Goal: Task Accomplishment & Management: Manage account settings

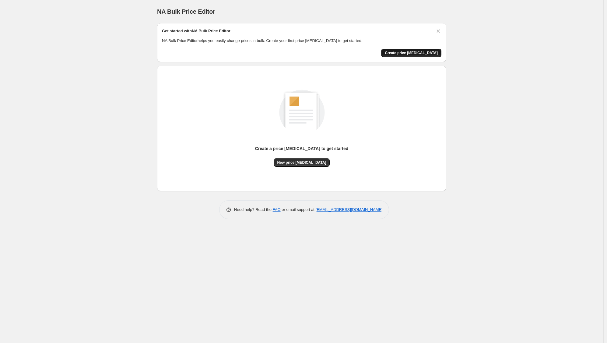
click at [429, 51] on span "Create price change job" at bounding box center [411, 53] width 53 height 5
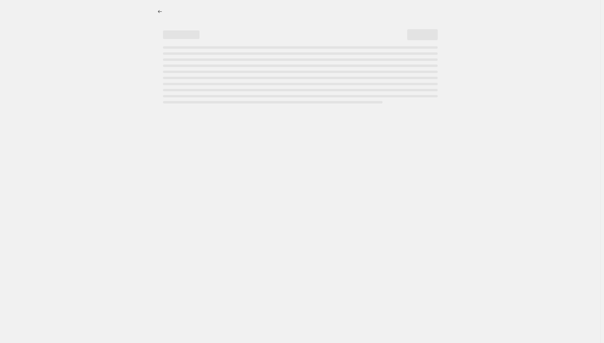
select select "percentage"
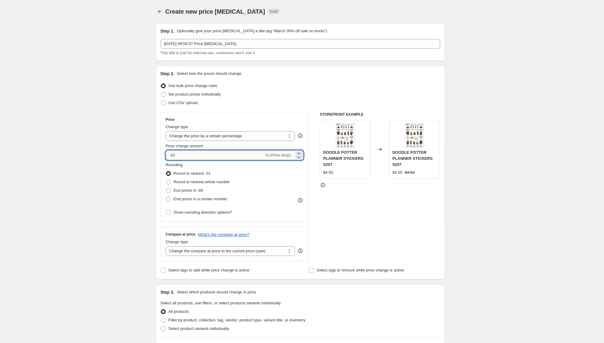
click at [203, 155] on input "-10" at bounding box center [215, 155] width 98 height 10
drag, startPoint x: 165, startPoint y: 154, endPoint x: 161, endPoint y: 153, distance: 4.3
click at [161, 153] on div "Step 2. Select how the prices should change Use bulk price change rules Set pro…" at bounding box center [300, 173] width 289 height 214
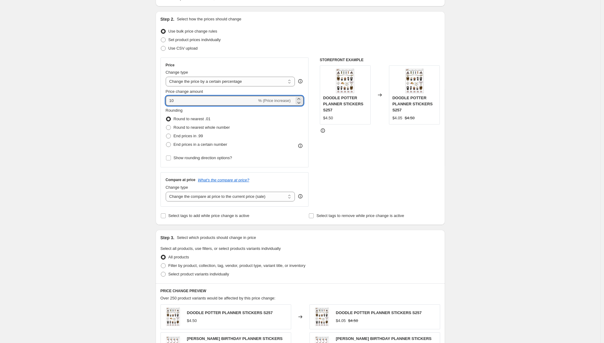
scroll to position [58, 0]
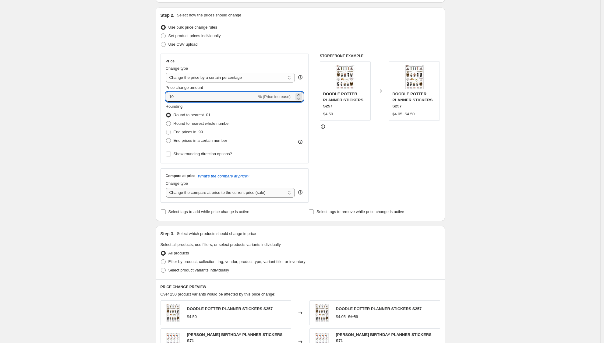
type input "10"
click at [289, 192] on select "Change the compare at price to the current price (sale) Change the compare at p…" at bounding box center [230, 193] width 129 height 10
select select "no_change"
click at [167, 188] on select "Change the compare at price to the current price (sale) Change the compare at p…" at bounding box center [230, 193] width 129 height 10
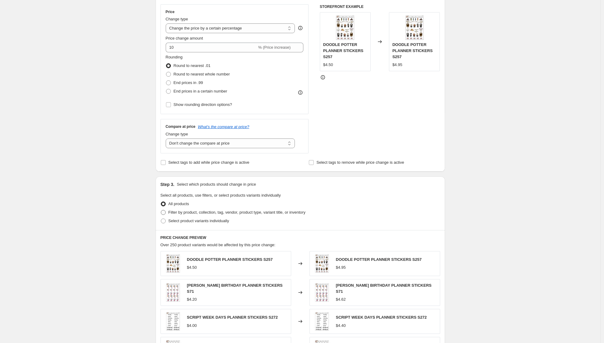
scroll to position [113, 0]
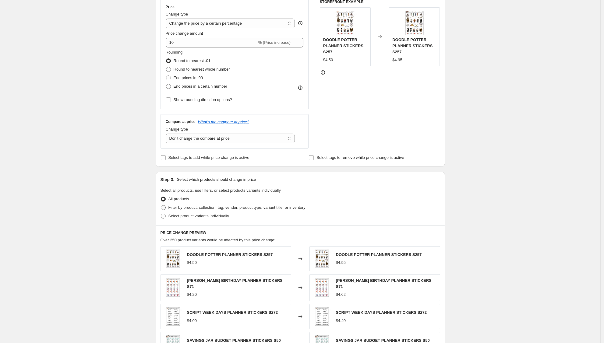
click at [277, 208] on span "Filter by product, collection, tag, vendor, product type, variant title, or inv…" at bounding box center [236, 207] width 137 height 5
click at [161, 206] on input "Filter by product, collection, tag, vendor, product type, variant title, or inv…" at bounding box center [161, 205] width 0 height 0
radio input "true"
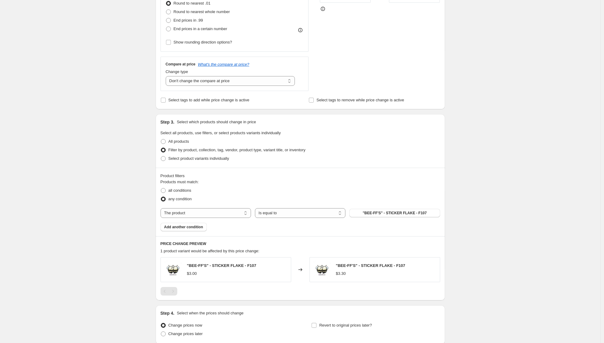
scroll to position [171, 0]
click at [185, 224] on span "Add another condition" at bounding box center [183, 226] width 39 height 5
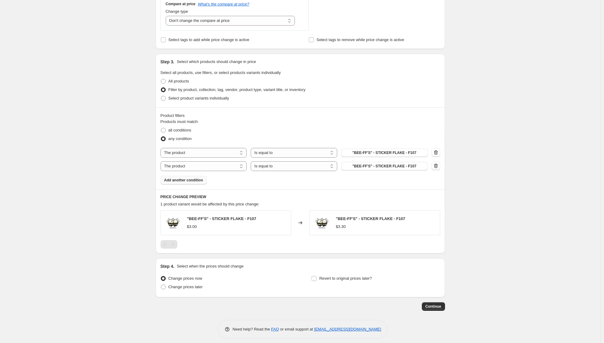
scroll to position [235, 0]
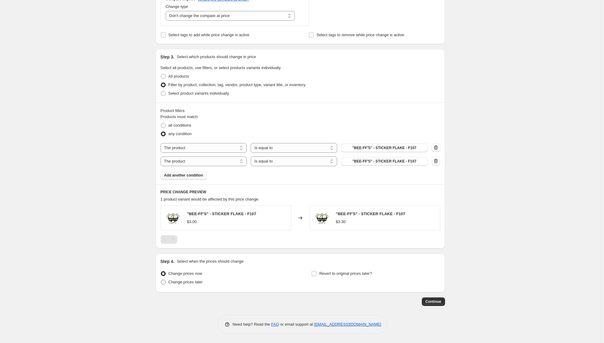
click at [200, 282] on span "Change prices later" at bounding box center [185, 282] width 34 height 5
click at [161, 280] on input "Change prices later" at bounding box center [161, 280] width 0 height 0
radio input "true"
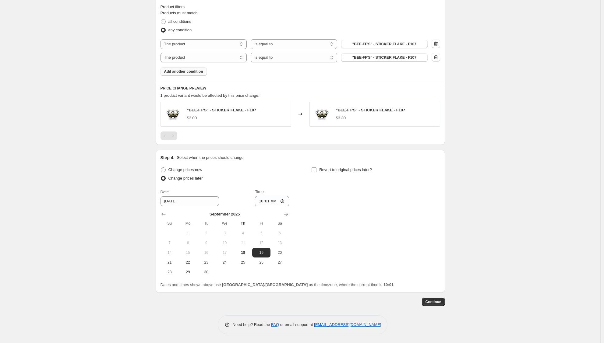
scroll to position [340, 0]
click at [439, 302] on span "Continue" at bounding box center [434, 301] width 16 height 5
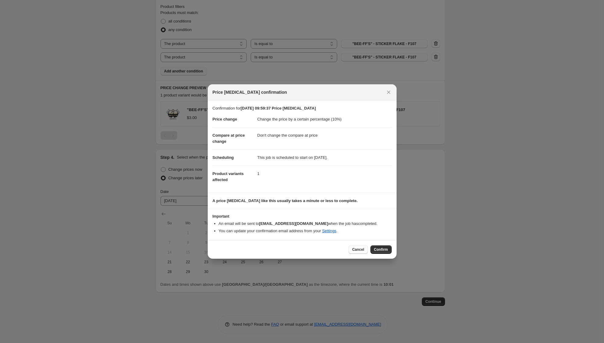
click at [361, 249] on span "Cancel" at bounding box center [358, 249] width 12 height 5
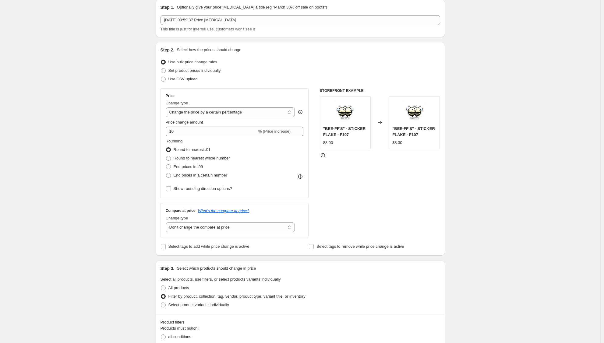
scroll to position [0, 0]
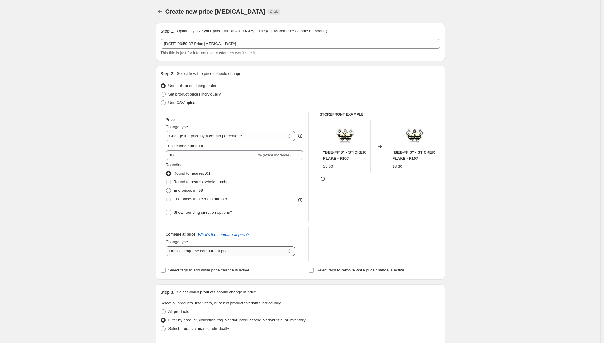
click at [291, 251] on select "Change the compare at price to the current price (sale) Change the compare at p…" at bounding box center [230, 251] width 129 height 10
click at [163, 10] on icon "Price change jobs" at bounding box center [160, 12] width 6 height 6
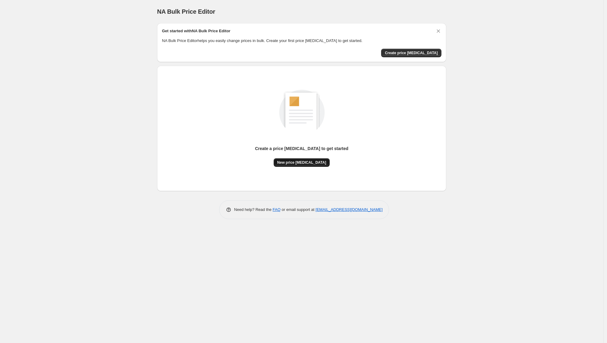
click at [298, 161] on span "New price [MEDICAL_DATA]" at bounding box center [301, 162] width 49 height 5
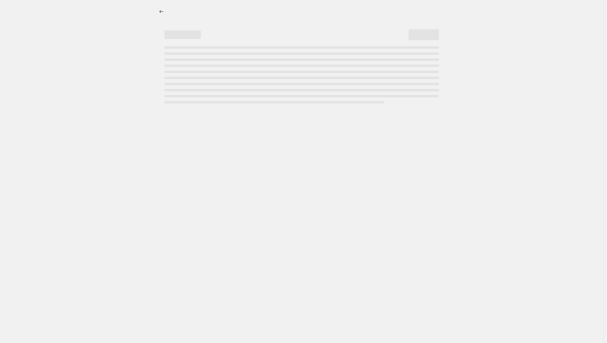
select select "percentage"
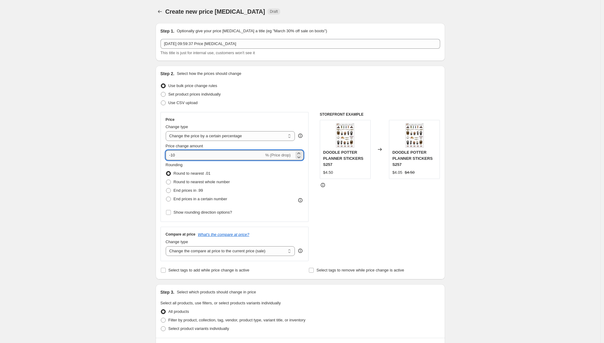
click at [256, 154] on input "-10" at bounding box center [215, 155] width 98 height 10
type input "-1"
type input "10"
click at [364, 228] on div "STOREFRONT EXAMPLE DOODLE POTTER PLANNER STICKERS S257 $4.50 Changed to DOODLE …" at bounding box center [380, 186] width 120 height 149
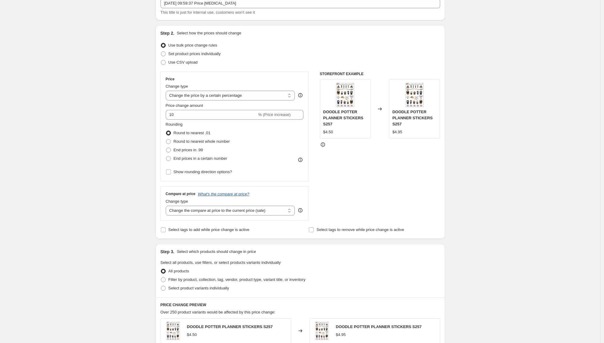
scroll to position [44, 0]
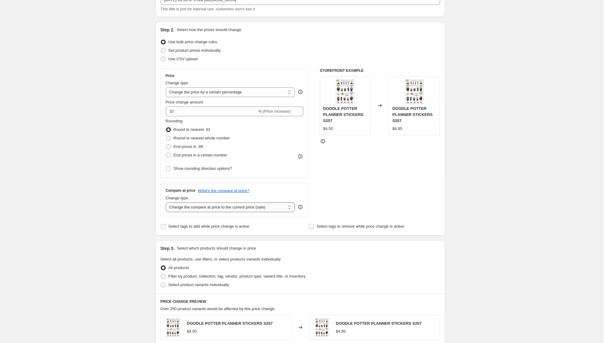
click at [291, 208] on select "Change the compare at price to the current price (sale) Change the compare at p…" at bounding box center [230, 208] width 129 height 10
click at [167, 203] on select "Change the compare at price to the current price (sale) Change the compare at p…" at bounding box center [230, 208] width 129 height 10
click at [290, 207] on select "Change the compare at price to the current price (sale) Change the compare at p…" at bounding box center [230, 208] width 129 height 10
select select "no_change"
click at [167, 203] on select "Change the compare at price to the current price (sale) Change the compare at p…" at bounding box center [230, 208] width 129 height 10
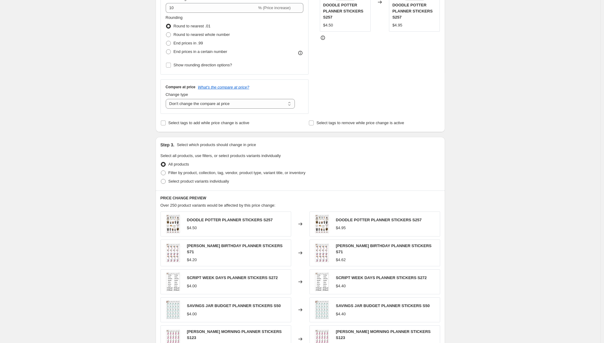
scroll to position [149, 0]
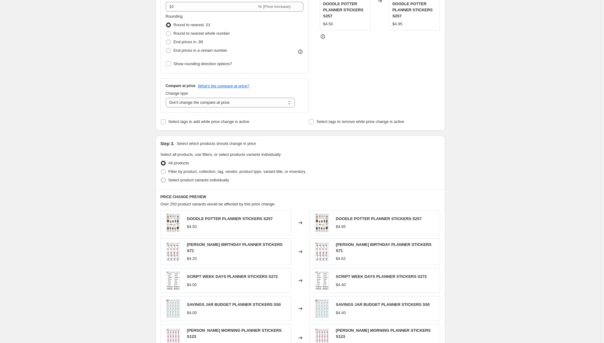
click at [210, 180] on span "Select product variants individually" at bounding box center [198, 180] width 61 height 5
click at [161, 178] on input "Select product variants individually" at bounding box center [161, 178] width 0 height 0
radio input "true"
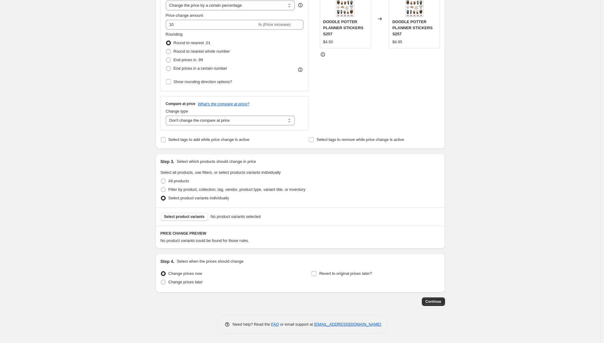
scroll to position [131, 0]
click at [189, 217] on span "Select product variants" at bounding box center [184, 216] width 41 height 5
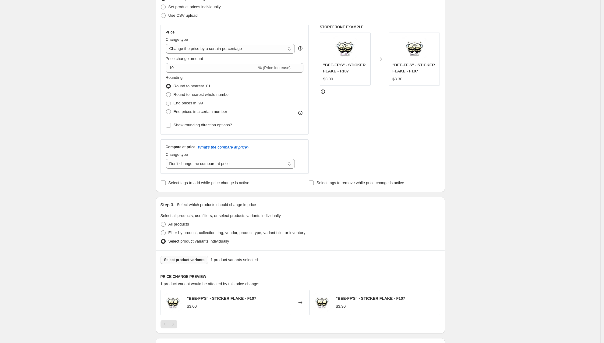
scroll to position [172, 0]
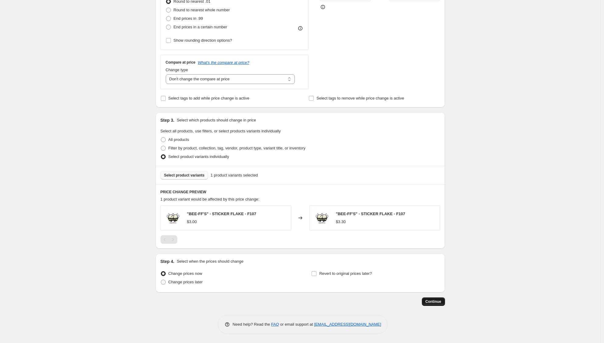
click at [435, 304] on span "Continue" at bounding box center [434, 301] width 16 height 5
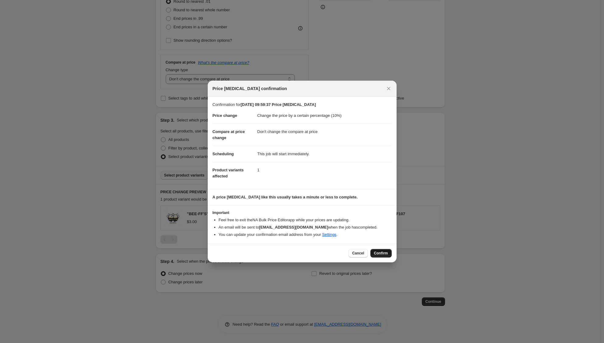
click at [383, 254] on span "Confirm" at bounding box center [381, 253] width 14 height 5
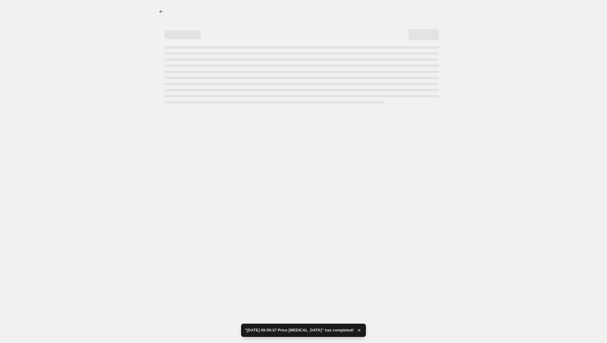
select select "percentage"
select select "no_change"
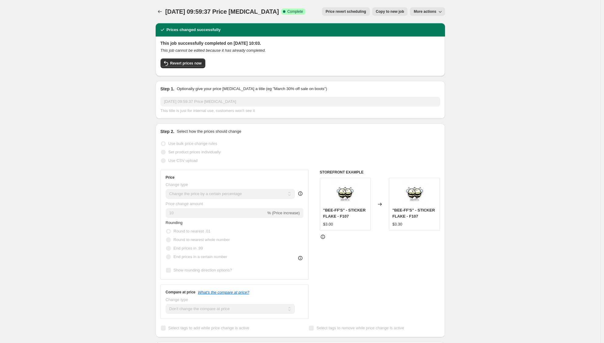
click at [443, 11] on icon "button" at bounding box center [440, 12] width 6 height 6
click at [488, 27] on div "18 Sept 2025, 09:59:37 Price change job. This page is ready 18 Sept 2025, 09:59…" at bounding box center [300, 280] width 600 height 560
click at [443, 11] on icon "button" at bounding box center [440, 12] width 6 height 6
click at [434, 34] on span "Delete job" at bounding box center [431, 35] width 33 height 6
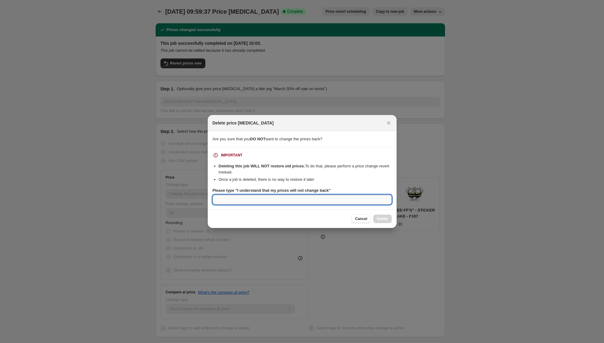
click at [325, 201] on input "Please type "I understand that my prices will not change back"" at bounding box center [302, 200] width 179 height 10
type input "I understand that my prices will not change back"
click at [379, 221] on span "Delete" at bounding box center [382, 219] width 11 height 5
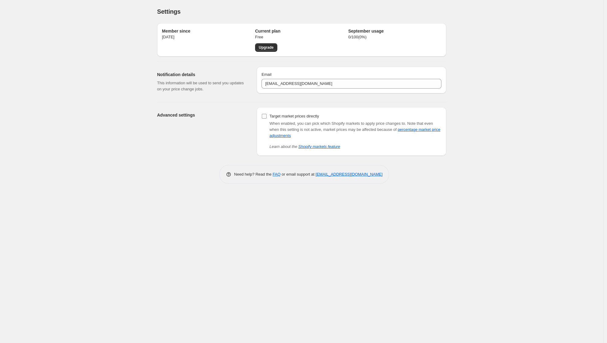
click at [265, 118] on input "Target market prices directly" at bounding box center [264, 116] width 5 height 5
checkbox input "true"
click at [431, 130] on link "percentage market price adjustments" at bounding box center [355, 132] width 171 height 11
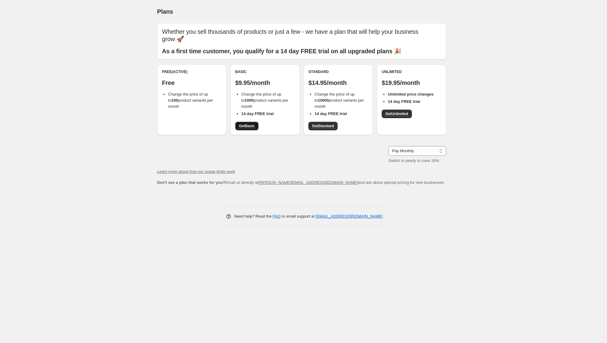
click at [249, 124] on span "Get Basic" at bounding box center [247, 126] width 16 height 5
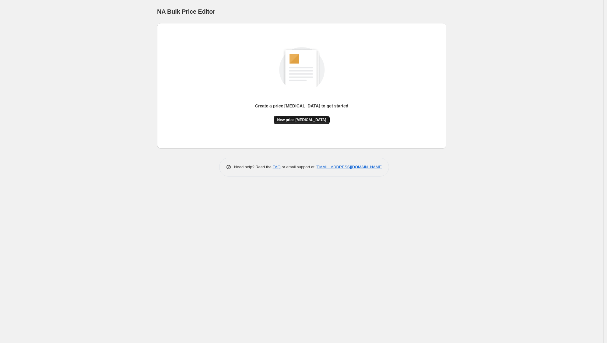
click at [315, 121] on span "New price [MEDICAL_DATA]" at bounding box center [301, 120] width 49 height 5
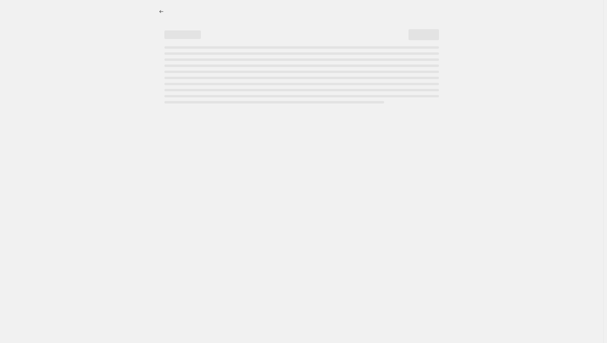
select select "percentage"
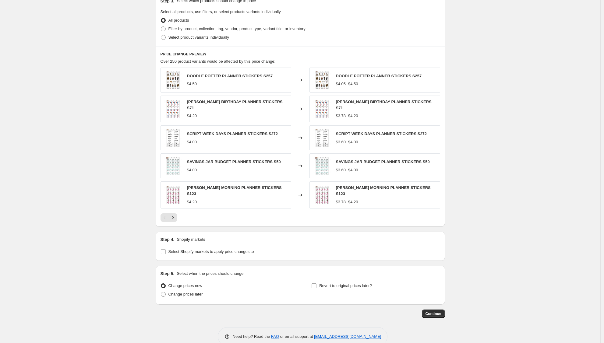
scroll to position [292, 0]
click at [205, 249] on span "Select Shopify markets to apply price changes to" at bounding box center [211, 251] width 86 height 5
click at [166, 249] on input "Select Shopify markets to apply price changes to" at bounding box center [163, 251] width 5 height 5
checkbox input "true"
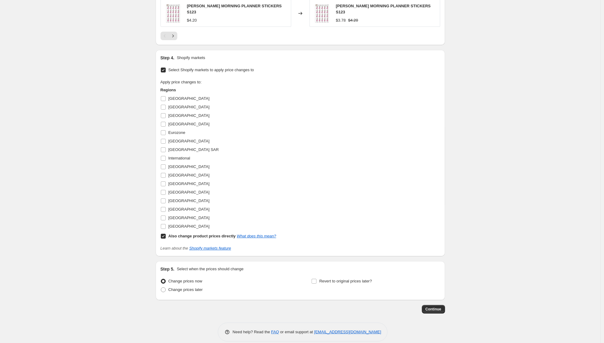
scroll to position [475, 0]
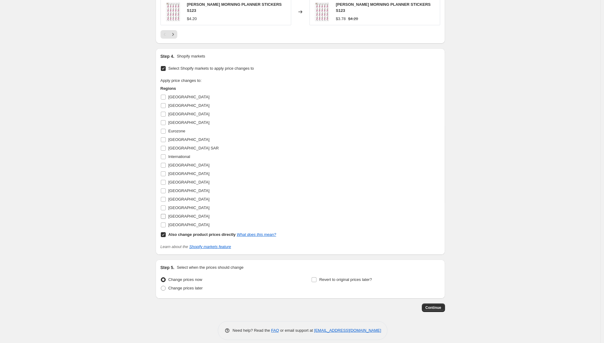
click at [164, 214] on input "[GEOGRAPHIC_DATA]" at bounding box center [163, 216] width 5 height 5
checkbox input "true"
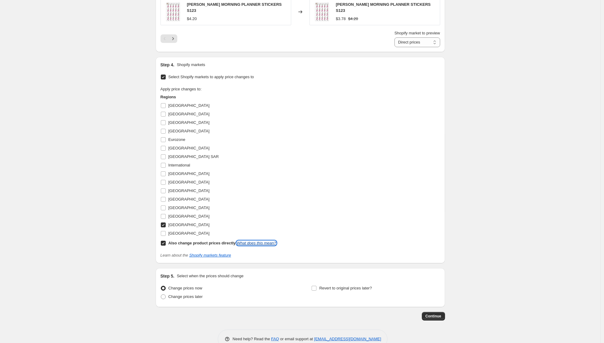
click at [268, 241] on link "What does this mean?" at bounding box center [256, 243] width 39 height 5
click at [269, 241] on link "What does this mean?" at bounding box center [256, 243] width 39 height 5
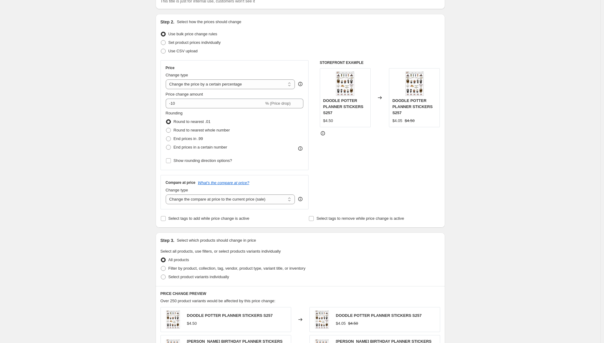
scroll to position [50, 0]
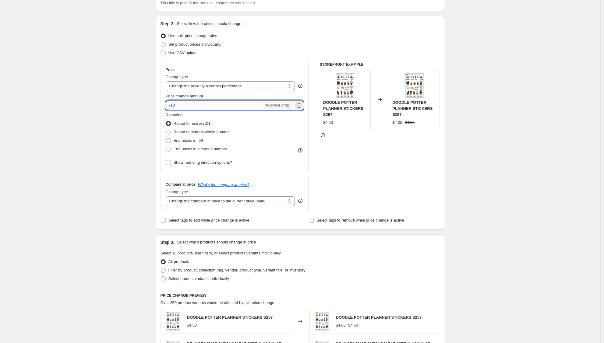
click at [200, 106] on input "-10" at bounding box center [215, 106] width 98 height 10
type input "-1"
type input "10"
click at [350, 158] on div "STOREFRONT EXAMPLE DOODLE POTTER PLANNER STICKERS S257 $4.50 Changed to DOODLE …" at bounding box center [380, 136] width 120 height 149
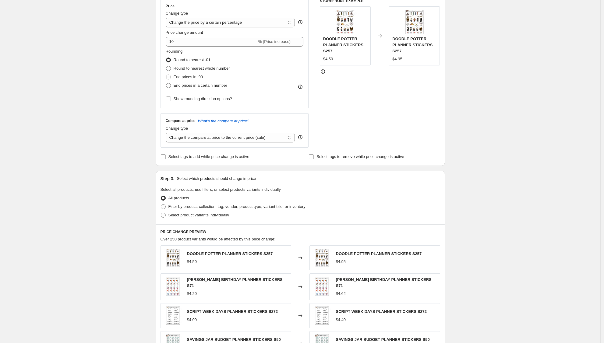
scroll to position [116, 0]
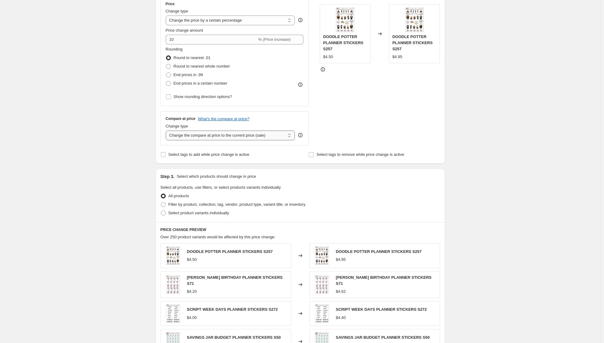
click at [291, 135] on select "Change the compare at price to the current price (sale) Change the compare at p…" at bounding box center [230, 136] width 129 height 10
click at [167, 131] on select "Change the compare at price to the current price (sale) Change the compare at p…" at bounding box center [230, 136] width 129 height 10
click at [291, 134] on select "Change the compare at price to the current price (sale) Change the compare at p…" at bounding box center [230, 136] width 129 height 10
select select "remove"
click at [167, 131] on select "Change the compare at price to the current price (sale) Change the compare at p…" at bounding box center [230, 136] width 129 height 10
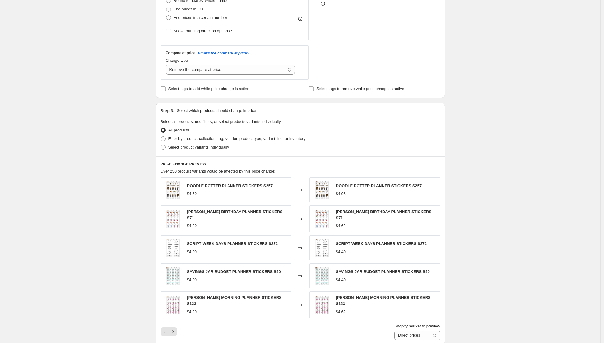
scroll to position [181, 0]
click at [305, 139] on span "Filter by product, collection, tag, vendor, product type, variant title, or inv…" at bounding box center [236, 139] width 137 height 5
click at [161, 137] on input "Filter by product, collection, tag, vendor, product type, variant title, or inv…" at bounding box center [161, 137] width 0 height 0
radio input "true"
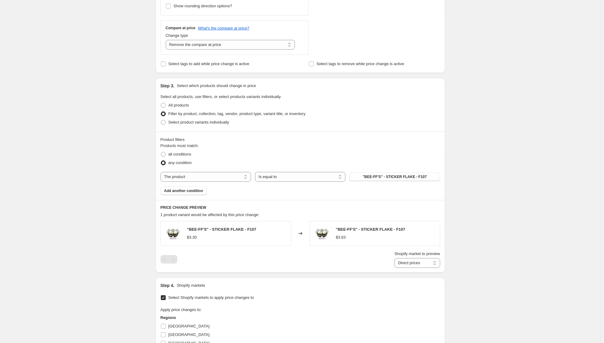
scroll to position [239, 0]
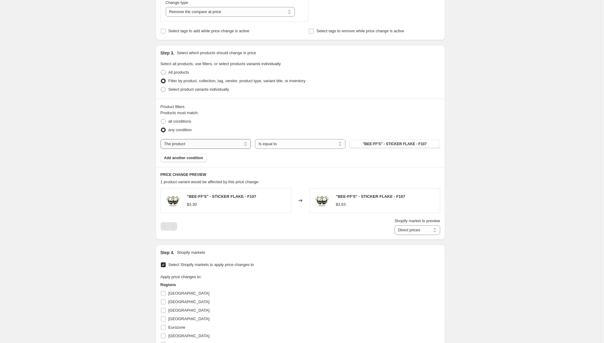
click at [247, 145] on select "The product The product's collection The product's tag The product's vendor The…" at bounding box center [206, 144] width 90 height 10
select select "collection"
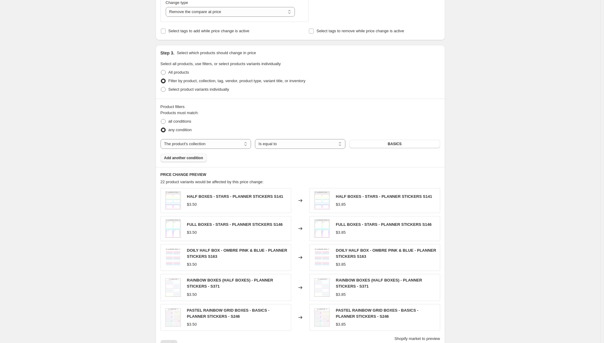
click at [194, 158] on span "Add another condition" at bounding box center [183, 158] width 39 height 5
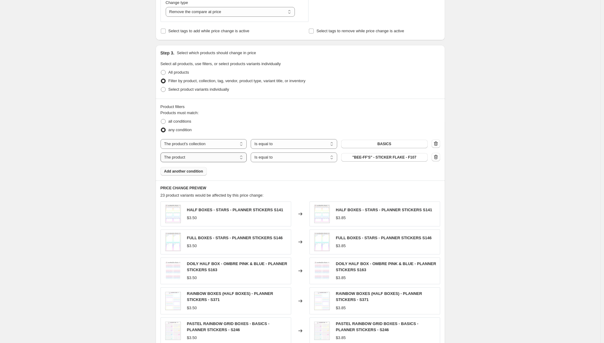
click at [246, 157] on select "The product The product's collection The product's tag The product's vendor The…" at bounding box center [204, 158] width 87 height 10
select select "collection"
click at [418, 158] on button "BASICS" at bounding box center [384, 157] width 87 height 9
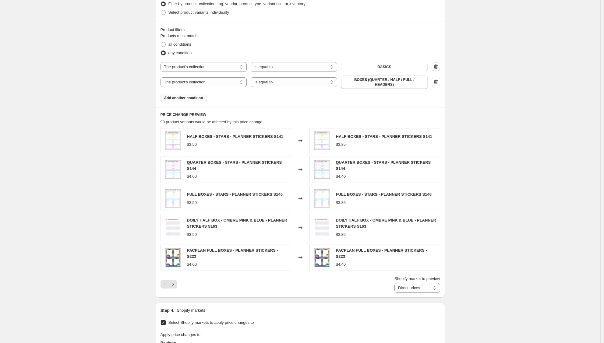
scroll to position [317, 0]
click at [182, 100] on button "Add another condition" at bounding box center [184, 97] width 46 height 9
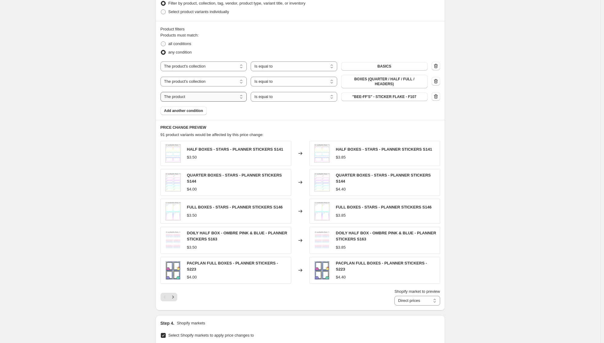
click at [244, 96] on select "The product The product's collection The product's tag The product's vendor The…" at bounding box center [204, 97] width 87 height 10
select select "collection"
click at [334, 96] on select "Is equal to Is not equal to" at bounding box center [294, 97] width 87 height 10
click at [252, 92] on select "Is equal to Is not equal to" at bounding box center [294, 97] width 87 height 10
click at [421, 96] on button "BASICS" at bounding box center [384, 97] width 87 height 9
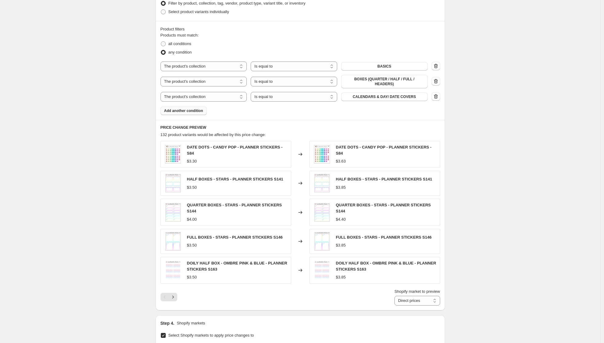
click at [192, 112] on span "Add another condition" at bounding box center [183, 110] width 39 height 5
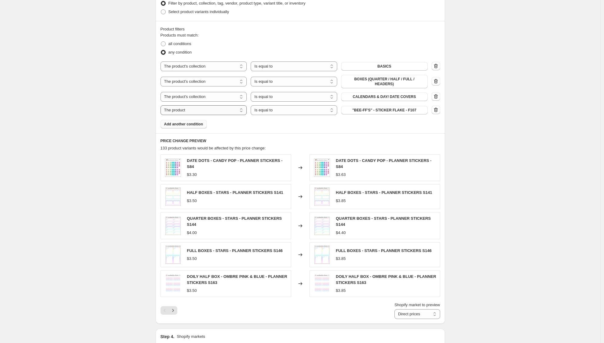
click at [243, 109] on select "The product The product's collection The product's tag The product's vendor The…" at bounding box center [204, 110] width 87 height 10
select select "collection"
click at [405, 110] on button "BASICS" at bounding box center [384, 110] width 87 height 9
click at [188, 123] on span "Add another condition" at bounding box center [183, 124] width 39 height 5
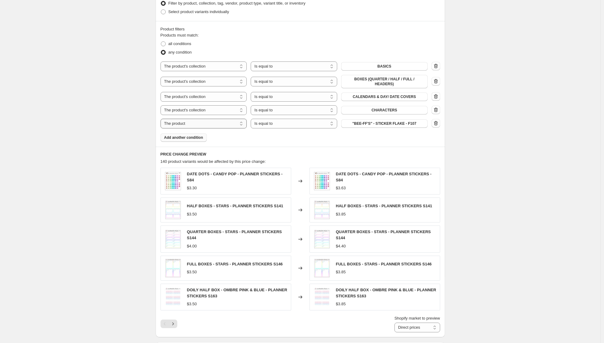
click at [239, 123] on select "The product The product's collection The product's tag The product's vendor The…" at bounding box center [204, 124] width 87 height 10
select select "collection"
click at [410, 123] on button "BASICS" at bounding box center [384, 123] width 87 height 9
click at [195, 139] on span "Add another condition" at bounding box center [183, 137] width 39 height 5
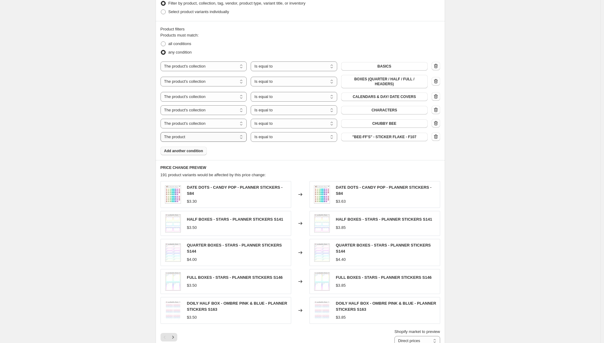
click at [244, 137] on select "The product The product's collection The product's tag The product's vendor The…" at bounding box center [204, 137] width 87 height 10
select select "collection"
click at [411, 137] on button "BASICS" at bounding box center [384, 137] width 87 height 9
click at [200, 151] on span "Add another condition" at bounding box center [183, 151] width 39 height 5
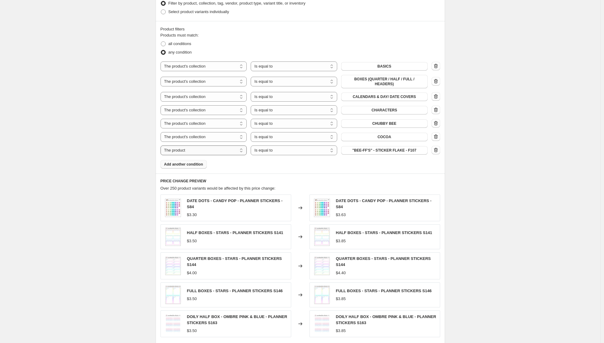
click at [243, 150] on select "The product The product's collection The product's tag The product's vendor The…" at bounding box center [204, 151] width 87 height 10
select select "collection"
click at [402, 149] on button "BASICS" at bounding box center [384, 150] width 87 height 9
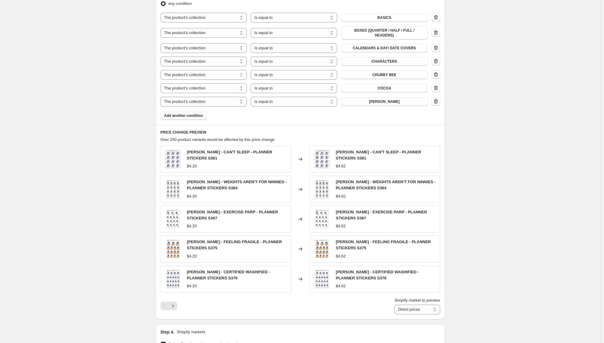
scroll to position [368, 0]
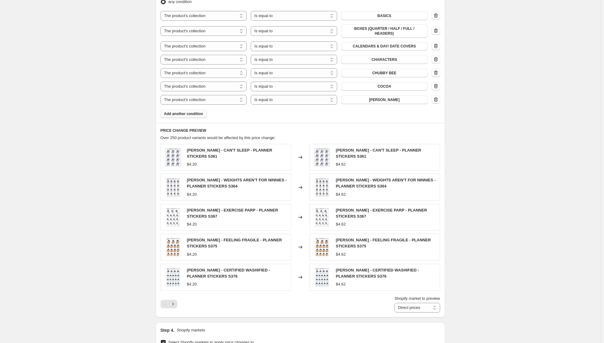
click at [195, 115] on span "Add another condition" at bounding box center [183, 113] width 39 height 5
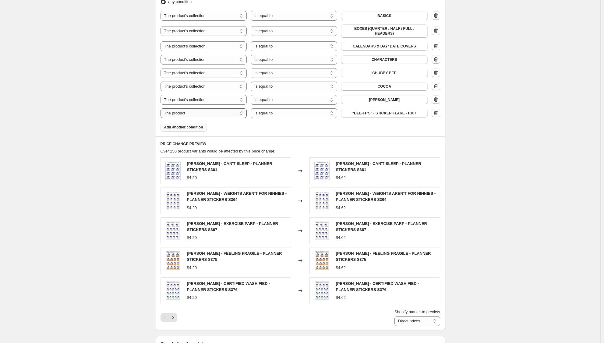
click at [242, 111] on select "The product The product's collection The product's tag The product's vendor The…" at bounding box center [204, 113] width 87 height 10
select select "collection"
click at [410, 114] on button "BASICS" at bounding box center [384, 113] width 87 height 9
click at [195, 127] on span "Add another condition" at bounding box center [183, 127] width 39 height 5
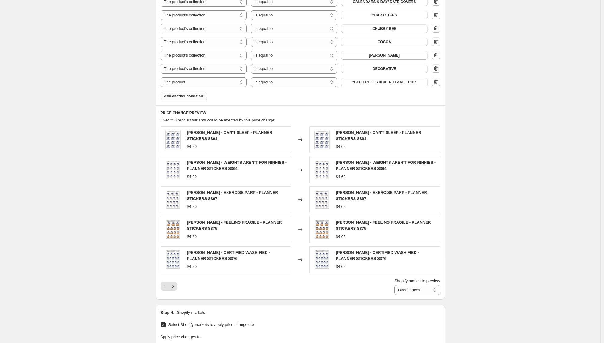
scroll to position [420, 0]
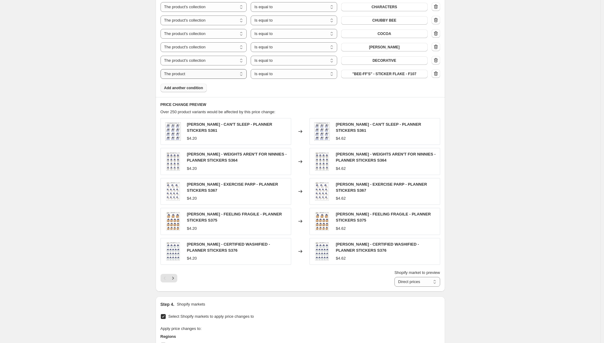
click at [239, 73] on select "The product The product's collection The product's tag The product's vendor The…" at bounding box center [204, 74] width 87 height 10
select select "collection"
click at [405, 75] on button "BASICS" at bounding box center [384, 74] width 87 height 9
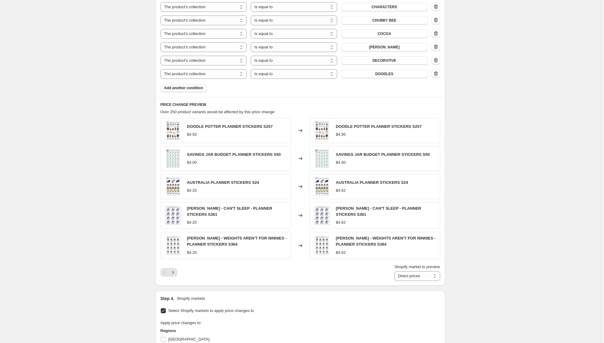
click at [198, 86] on span "Add another condition" at bounding box center [183, 88] width 39 height 5
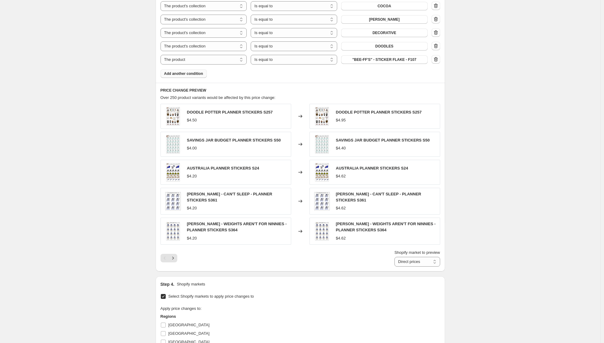
scroll to position [462, 0]
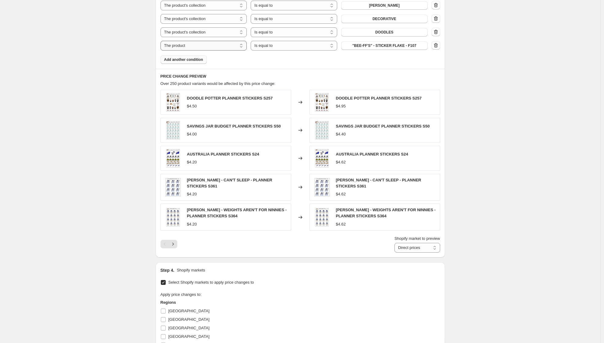
click at [241, 44] on select "The product The product's collection The product's tag The product's vendor The…" at bounding box center [204, 46] width 87 height 10
select select "collection"
click at [414, 48] on button "BASICS" at bounding box center [384, 45] width 87 height 9
click at [187, 62] on button "Add another condition" at bounding box center [184, 59] width 46 height 9
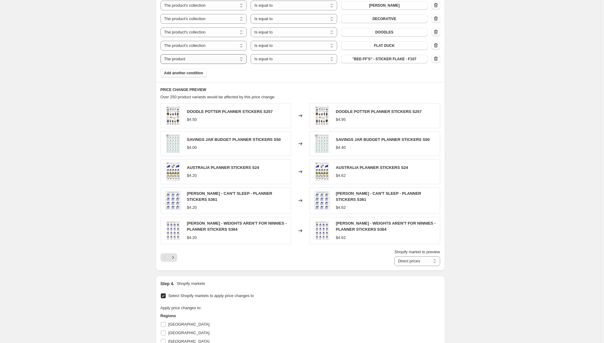
click at [243, 58] on select "The product The product's collection The product's tag The product's vendor The…" at bounding box center [204, 59] width 87 height 10
select select "collection"
click at [395, 59] on button "BASICS" at bounding box center [384, 59] width 87 height 9
click at [185, 74] on span "Add another condition" at bounding box center [183, 73] width 39 height 5
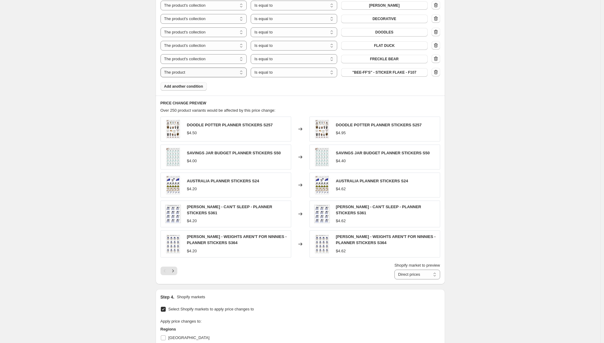
click at [245, 73] on select "The product The product's collection The product's tag The product's vendor The…" at bounding box center [204, 73] width 87 height 10
select select "collection"
click at [409, 72] on button "BASICS" at bounding box center [384, 72] width 87 height 9
click at [189, 87] on span "Add another condition" at bounding box center [183, 86] width 39 height 5
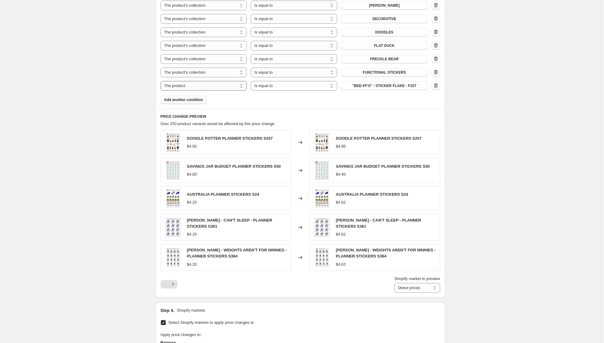
click at [243, 84] on select "The product The product's collection The product's tag The product's vendor The…" at bounding box center [204, 86] width 87 height 10
select select "collection"
click at [416, 85] on button "BASICS" at bounding box center [384, 86] width 87 height 9
click at [191, 100] on span "Add another condition" at bounding box center [183, 99] width 39 height 5
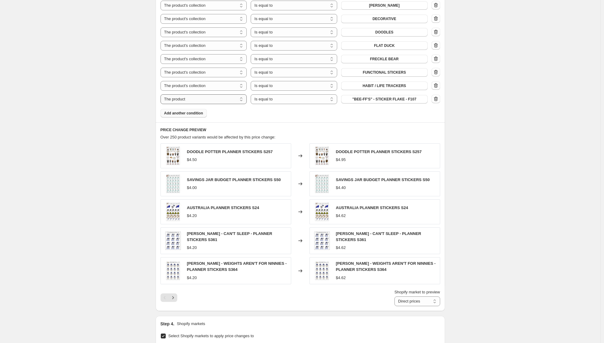
click at [241, 98] on select "The product The product's collection The product's tag The product's vendor The…" at bounding box center [204, 99] width 87 height 10
select select "collection"
click at [421, 99] on button "BASICS" at bounding box center [384, 99] width 87 height 9
click at [194, 112] on span "Add another condition" at bounding box center [183, 113] width 39 height 5
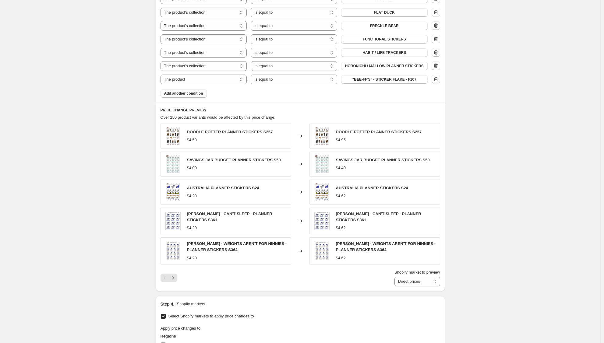
scroll to position [500, 0]
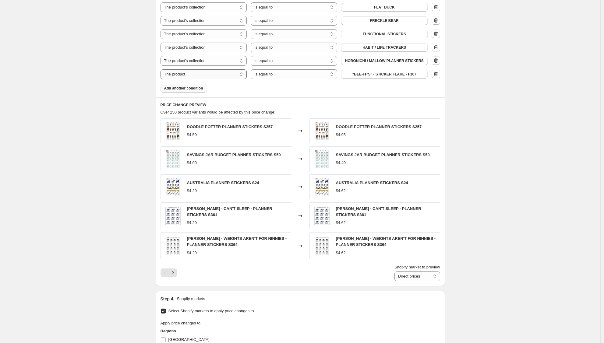
click at [243, 75] on select "The product The product's collection The product's tag The product's vendor The…" at bounding box center [204, 74] width 87 height 10
select select "collection"
click at [415, 76] on button "BASICS" at bounding box center [384, 74] width 87 height 9
click at [194, 89] on span "Add another condition" at bounding box center [183, 88] width 39 height 5
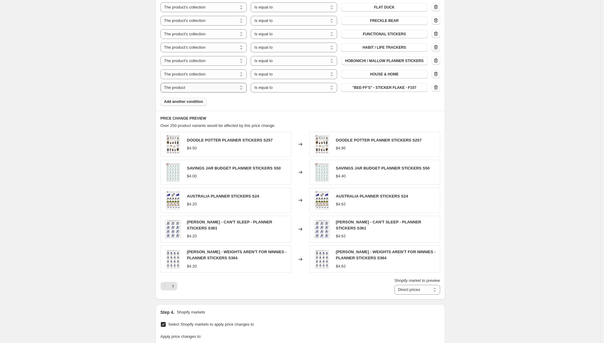
click at [242, 86] on select "The product The product's collection The product's tag The product's vendor The…" at bounding box center [204, 88] width 87 height 10
select select "collection"
click at [408, 87] on button "BASICS" at bounding box center [384, 87] width 87 height 9
click at [177, 101] on span "Add another condition" at bounding box center [183, 101] width 39 height 5
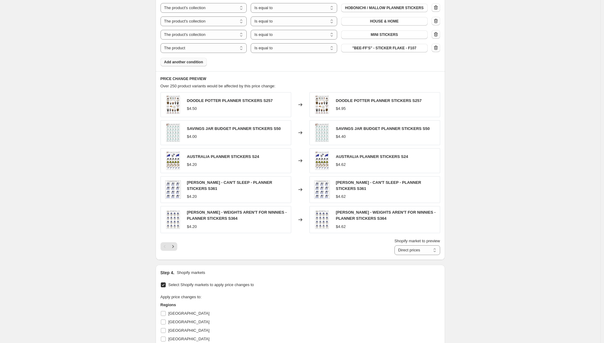
scroll to position [555, 0]
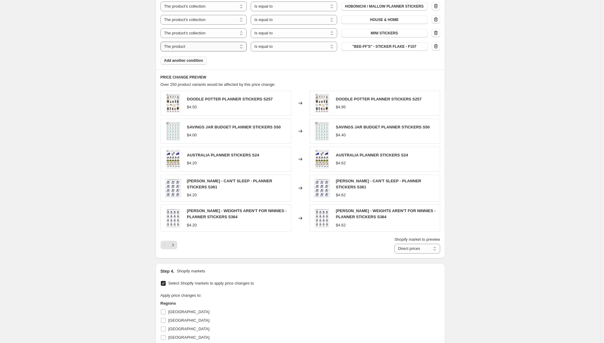
click at [243, 47] on select "The product The product's collection The product's tag The product's vendor The…" at bounding box center [204, 47] width 87 height 10
select select "collection"
click at [388, 44] on button "BASICS" at bounding box center [384, 46] width 87 height 9
click at [191, 62] on span "Add another condition" at bounding box center [183, 60] width 39 height 5
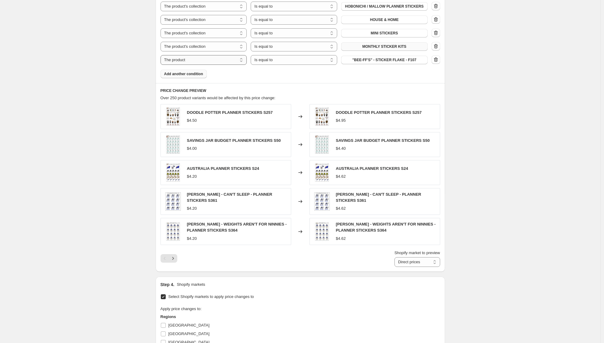
click at [241, 59] on select "The product The product's collection The product's tag The product's vendor The…" at bounding box center [204, 60] width 87 height 10
select select "collection"
click at [396, 59] on button "BASICS" at bounding box center [384, 60] width 87 height 9
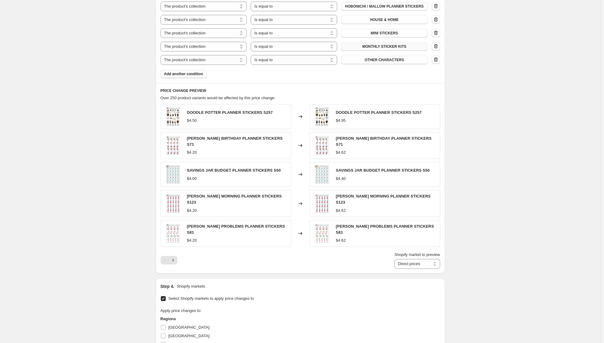
click at [186, 74] on span "Add another condition" at bounding box center [183, 74] width 39 height 5
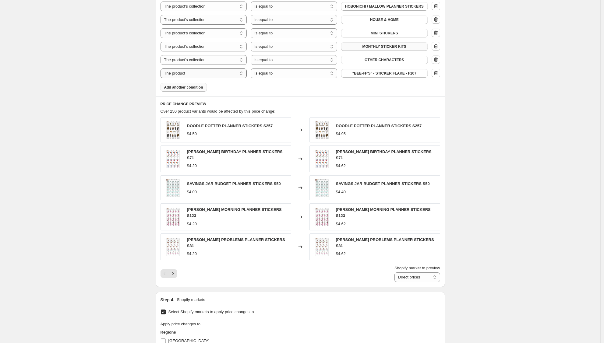
click at [244, 73] on select "The product The product's collection The product's tag The product's vendor The…" at bounding box center [204, 74] width 87 height 10
select select "collection"
click at [394, 75] on button "BASICS" at bounding box center [384, 73] width 87 height 9
click at [196, 87] on span "Add another condition" at bounding box center [183, 87] width 39 height 5
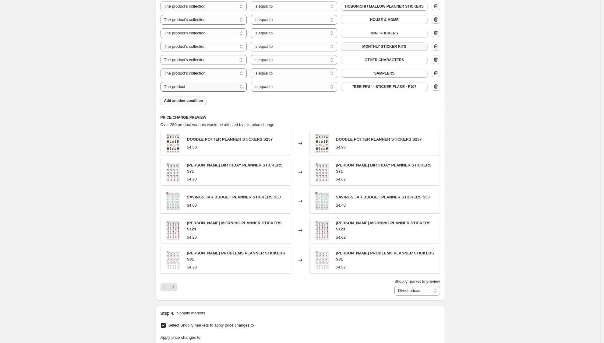
click at [245, 88] on select "The product The product's collection The product's tag The product's vendor The…" at bounding box center [204, 87] width 87 height 10
select select "collection"
click at [384, 88] on span "BASICS" at bounding box center [384, 86] width 14 height 5
click at [199, 101] on span "Add another condition" at bounding box center [183, 100] width 39 height 5
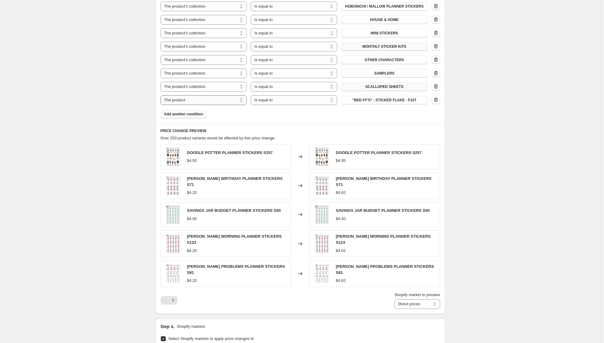
click at [246, 101] on select "The product The product's collection The product's tag The product's vendor The…" at bounding box center [204, 100] width 87 height 10
select select "collection"
click at [391, 101] on span "BASICS" at bounding box center [384, 100] width 14 height 5
click at [199, 115] on span "Add another condition" at bounding box center [183, 114] width 39 height 5
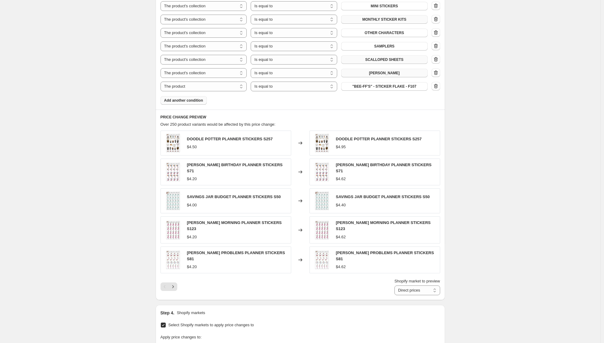
scroll to position [589, 0]
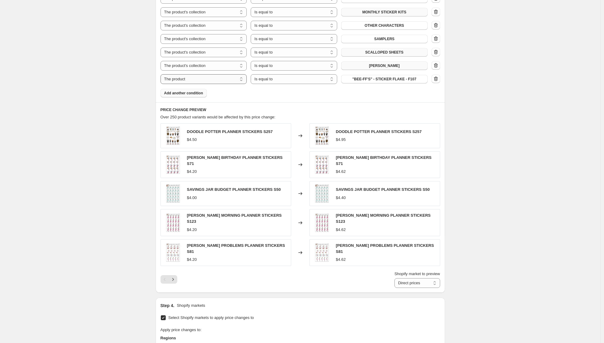
click at [244, 80] on select "The product The product's collection The product's tag The product's vendor The…" at bounding box center [204, 79] width 87 height 10
select select "collection"
click at [406, 79] on button "BASICS" at bounding box center [384, 79] width 87 height 9
click at [197, 92] on span "Add another condition" at bounding box center [183, 93] width 39 height 5
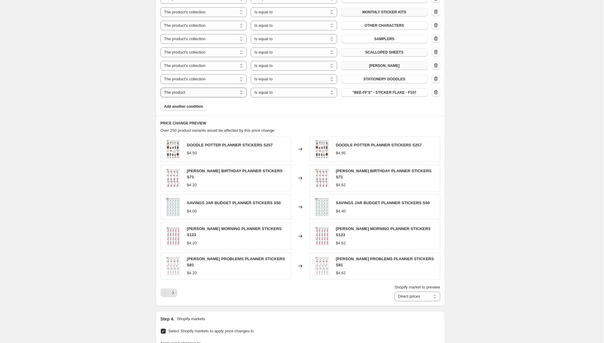
click at [241, 91] on select "The product The product's collection The product's tag The product's vendor The…" at bounding box center [204, 93] width 87 height 10
select select "collection"
click at [413, 91] on button "BASICS" at bounding box center [384, 92] width 87 height 9
click at [185, 108] on span "Add another condition" at bounding box center [183, 106] width 39 height 5
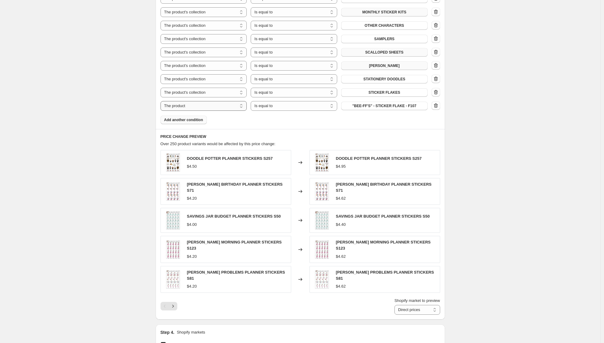
click at [244, 105] on select "The product The product's collection The product's tag The product's vendor The…" at bounding box center [204, 106] width 87 height 10
select select "collection"
click at [391, 107] on span "BASICS" at bounding box center [384, 106] width 14 height 5
click at [193, 118] on span "Add another condition" at bounding box center [183, 120] width 39 height 5
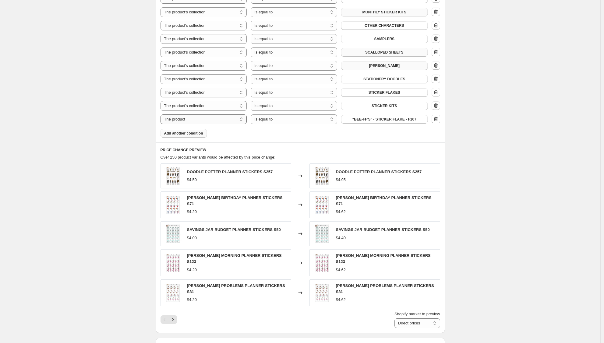
click at [243, 119] on select "The product The product's collection The product's tag The product's vendor The…" at bounding box center [204, 120] width 87 height 10
select select "collection"
click at [405, 119] on button "BASICS" at bounding box center [384, 119] width 87 height 9
click at [189, 132] on span "Add another condition" at bounding box center [183, 133] width 39 height 5
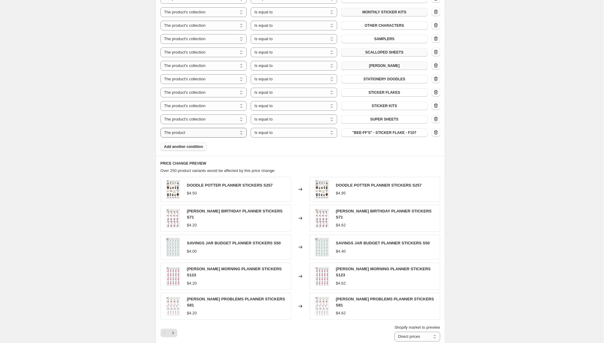
click at [243, 133] on select "The product The product's collection The product's tag The product's vendor The…" at bounding box center [204, 133] width 87 height 10
select select "collection"
click at [413, 133] on button "BASICS" at bounding box center [384, 133] width 87 height 9
click at [195, 148] on span "Add another condition" at bounding box center [183, 146] width 39 height 5
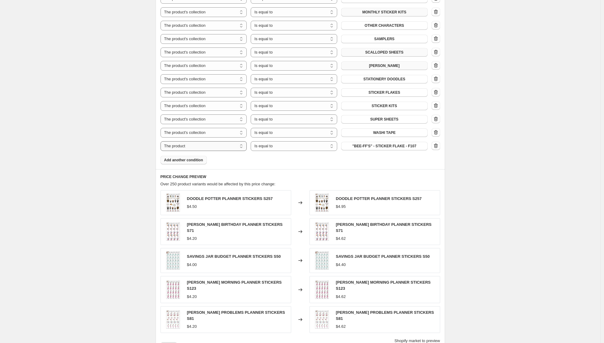
click at [242, 146] on select "The product The product's collection The product's tag The product's vendor The…" at bounding box center [204, 146] width 87 height 10
select select "collection"
click at [416, 147] on button "BASICS" at bounding box center [384, 146] width 87 height 9
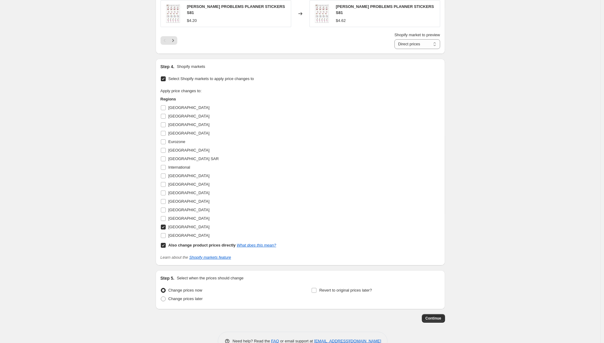
scroll to position [906, 0]
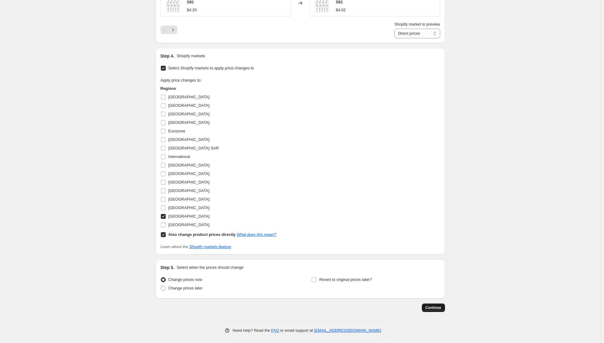
click at [438, 305] on span "Continue" at bounding box center [434, 307] width 16 height 5
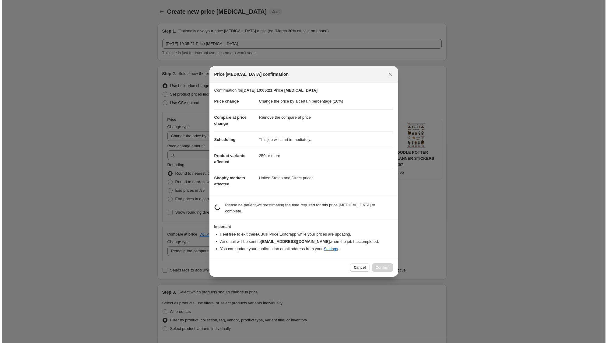
scroll to position [0, 0]
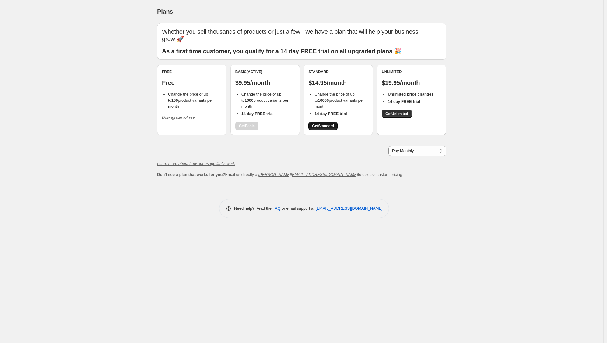
click at [323, 124] on span "Get Standard" at bounding box center [323, 126] width 22 height 5
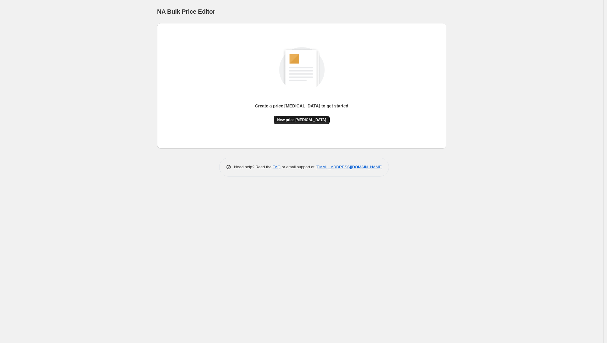
click at [305, 121] on span "New price [MEDICAL_DATA]" at bounding box center [301, 120] width 49 height 5
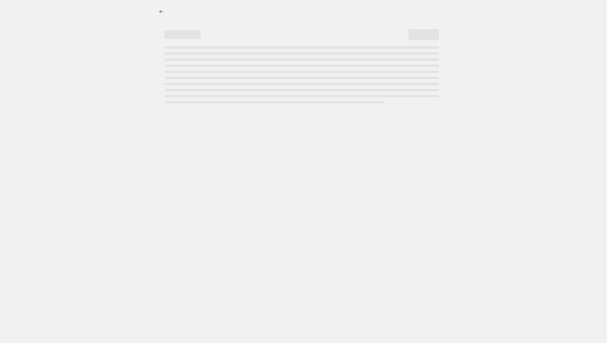
select select "percentage"
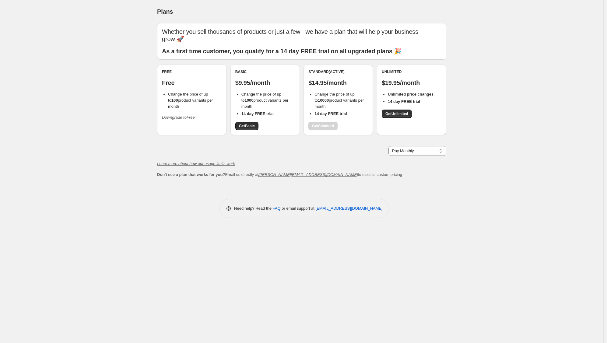
click at [322, 79] on p "$14.95/month" at bounding box center [339, 82] width 60 height 7
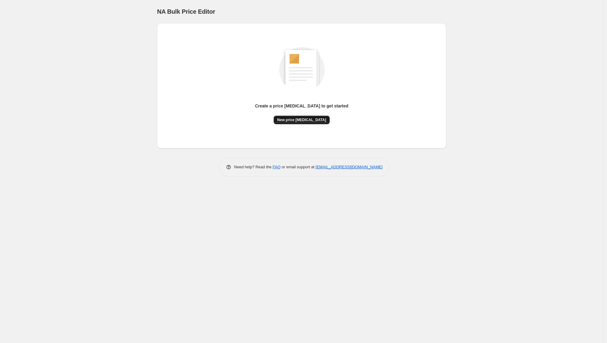
click at [292, 119] on span "New price [MEDICAL_DATA]" at bounding box center [301, 120] width 49 height 5
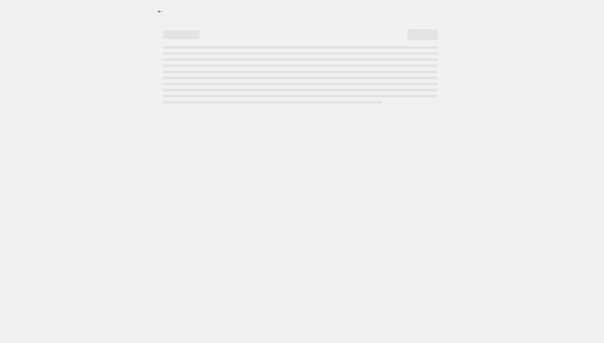
select select "percentage"
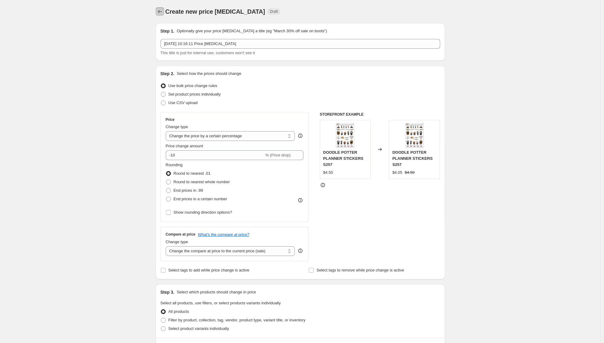
click at [161, 12] on icon "Price change jobs" at bounding box center [160, 12] width 6 height 6
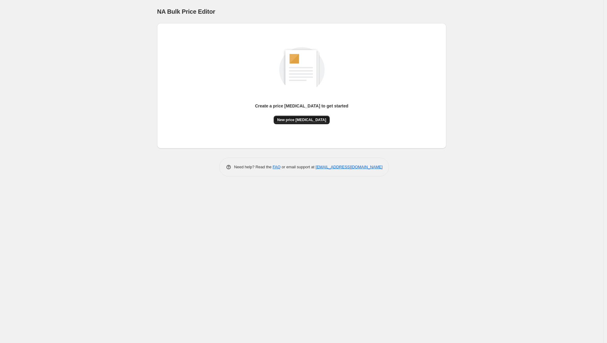
click at [317, 122] on span "New price [MEDICAL_DATA]" at bounding box center [301, 120] width 49 height 5
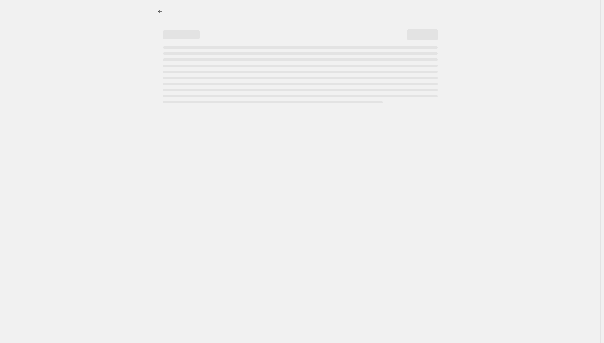
select select "percentage"
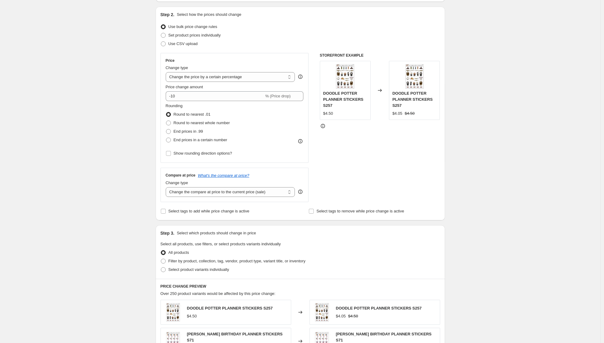
scroll to position [60, 0]
click at [212, 99] on input "-10" at bounding box center [215, 96] width 98 height 10
type input "-1"
type input "10"
click at [255, 117] on div "Rounding Round to nearest .01 Round to nearest whole number End prices in .99 E…" at bounding box center [235, 122] width 138 height 41
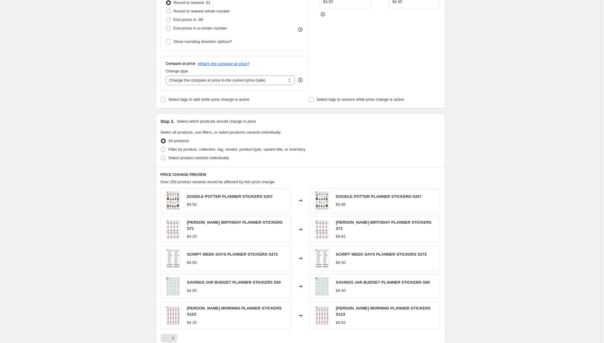
scroll to position [300, 0]
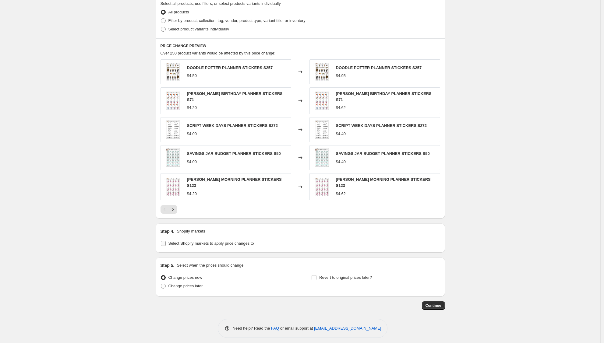
click at [252, 241] on span "Select Shopify markets to apply price changes to" at bounding box center [211, 243] width 86 height 5
click at [166, 241] on input "Select Shopify markets to apply price changes to" at bounding box center [163, 243] width 5 height 5
checkbox input "true"
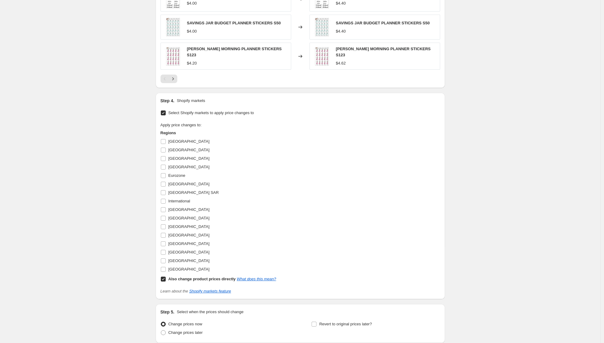
scroll to position [432, 0]
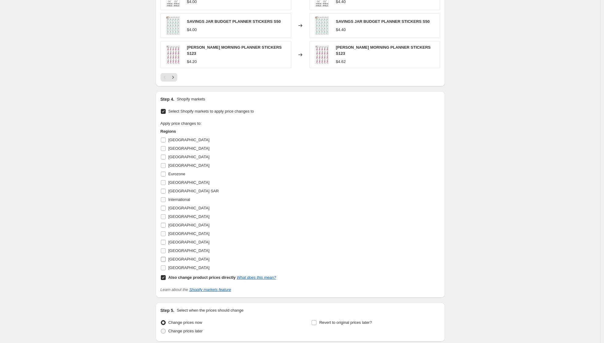
click at [163, 257] on input "[GEOGRAPHIC_DATA]" at bounding box center [163, 259] width 5 height 5
checkbox input "true"
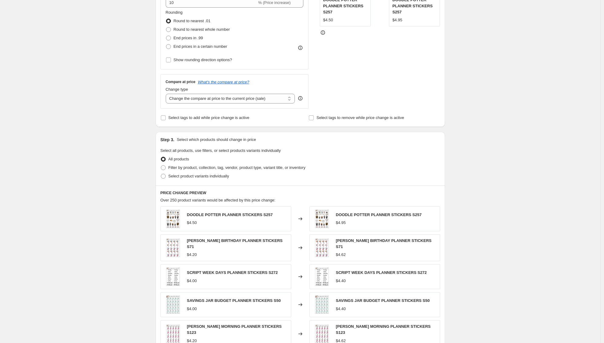
scroll to position [151, 0]
click at [233, 168] on span "Filter by product, collection, tag, vendor, product type, variant title, or inv…" at bounding box center [236, 169] width 137 height 5
click at [161, 167] on input "Filter by product, collection, tag, vendor, product type, variant title, or inv…" at bounding box center [161, 167] width 0 height 0
radio input "true"
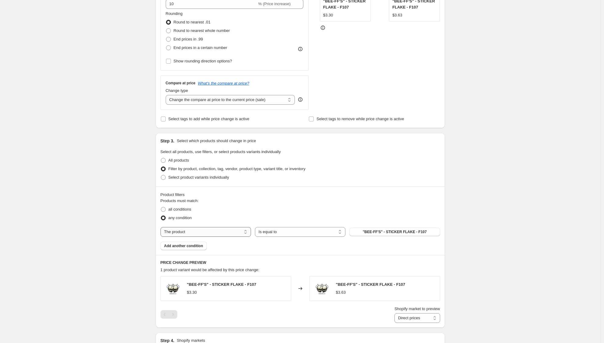
click at [246, 231] on select "The product The product's collection The product's tag The product's vendor The…" at bounding box center [206, 232] width 90 height 10
select select "collection"
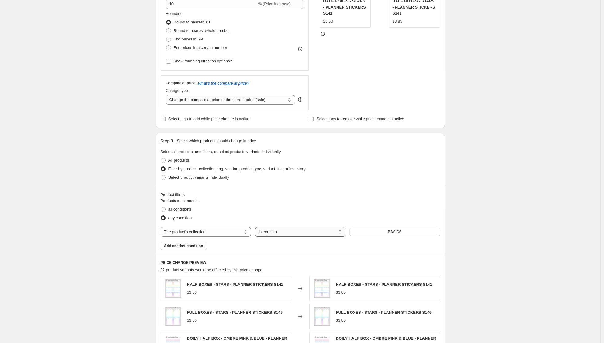
click at [343, 233] on select "Is equal to Is not equal to" at bounding box center [300, 232] width 90 height 10
click at [256, 227] on select "Is equal to Is not equal to" at bounding box center [300, 232] width 90 height 10
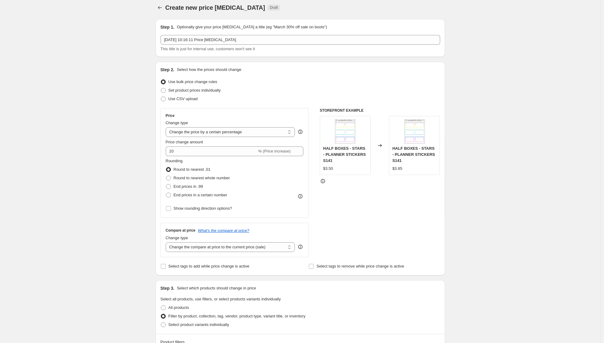
scroll to position [2, 0]
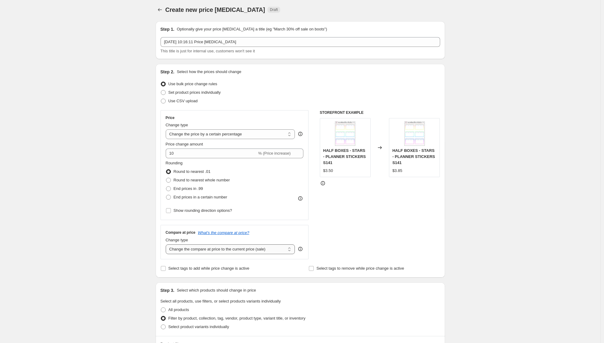
click at [291, 249] on select "Change the compare at price to the current price (sale) Change the compare at p…" at bounding box center [230, 250] width 129 height 10
select select "no_change"
click at [167, 245] on select "Change the compare at price to the current price (sale) Change the compare at p…" at bounding box center [230, 250] width 129 height 10
click at [240, 268] on span "Select tags to add while price change is active" at bounding box center [208, 268] width 81 height 5
click at [166, 268] on input "Select tags to add while price change is active" at bounding box center [163, 268] width 5 height 5
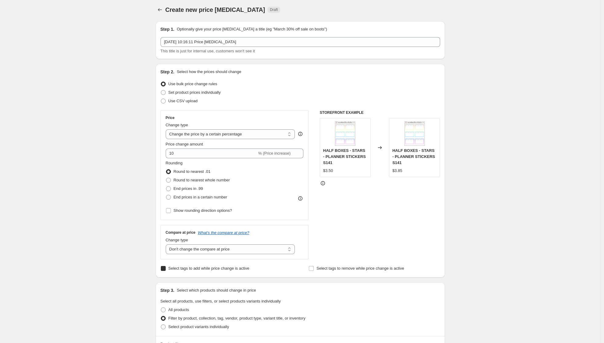
checkbox input "true"
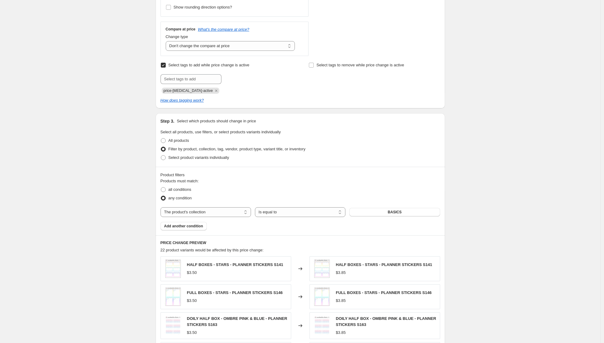
scroll to position [207, 0]
click at [190, 224] on span "Add another condition" at bounding box center [183, 225] width 39 height 5
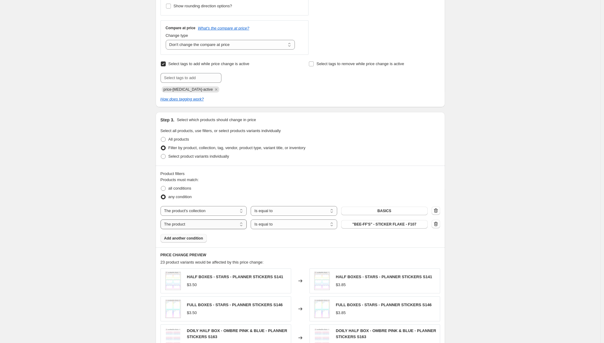
click at [242, 224] on select "The product The product's collection The product's tag The product's vendor The…" at bounding box center [204, 225] width 87 height 10
select select "collection"
click at [413, 224] on button "BASICS" at bounding box center [384, 224] width 87 height 9
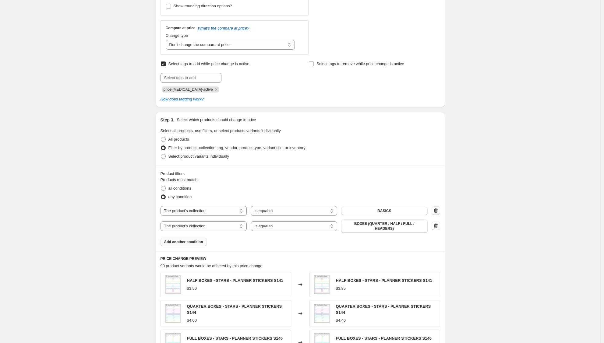
click at [191, 242] on span "Add another condition" at bounding box center [183, 242] width 39 height 5
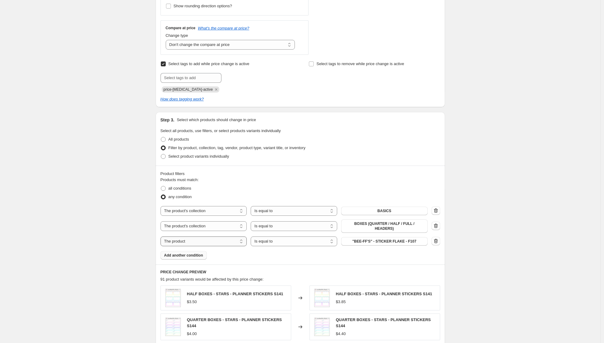
click at [241, 240] on select "The product The product's collection The product's tag The product's vendor The…" at bounding box center [204, 242] width 87 height 10
select select "collection"
click at [411, 242] on button "BASICS" at bounding box center [384, 241] width 87 height 9
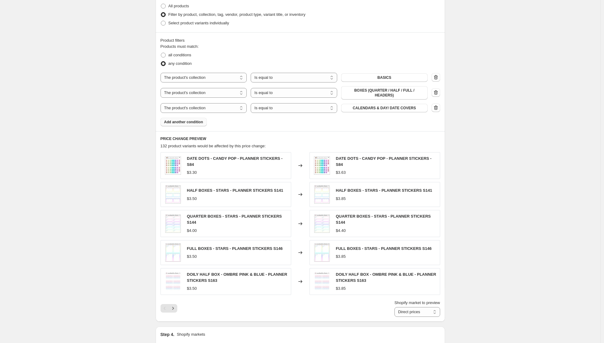
scroll to position [340, 0]
click at [188, 121] on span "Add another condition" at bounding box center [183, 121] width 39 height 5
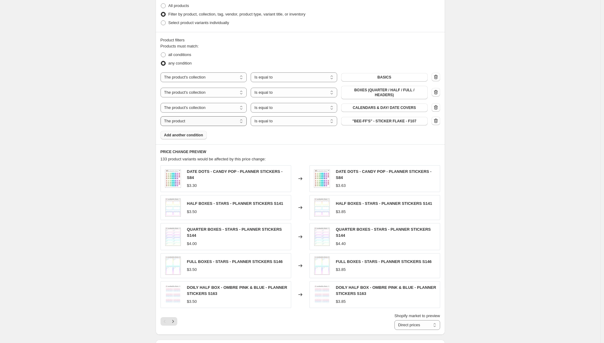
click at [243, 121] on select "The product The product's collection The product's tag The product's vendor The…" at bounding box center [204, 121] width 87 height 10
select select "collection"
click at [412, 122] on button "BASICS" at bounding box center [384, 121] width 87 height 9
click at [197, 133] on span "Add another condition" at bounding box center [183, 135] width 39 height 5
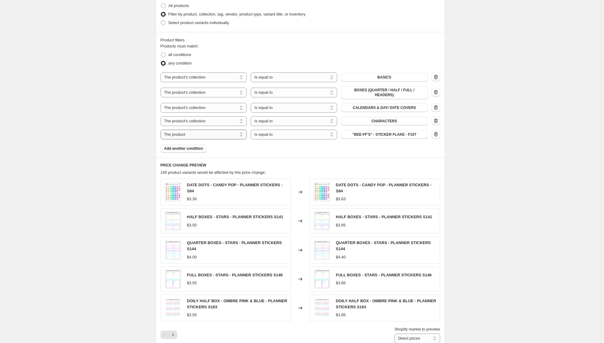
click at [244, 135] on select "The product The product's collection The product's tag The product's vendor The…" at bounding box center [204, 135] width 87 height 10
select select "collection"
click at [389, 136] on span "BASICS" at bounding box center [384, 134] width 14 height 5
click at [182, 146] on button "Add another condition" at bounding box center [184, 148] width 46 height 9
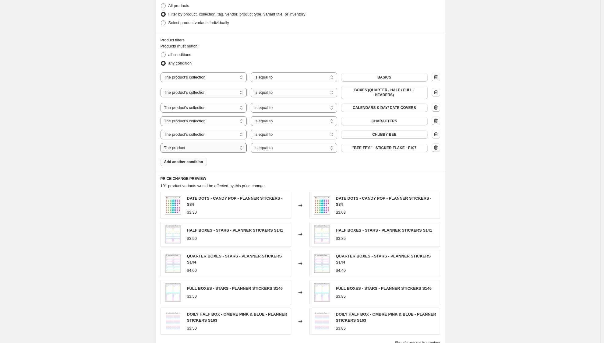
click at [245, 151] on select "The product The product's collection The product's tag The product's vendor The…" at bounding box center [204, 148] width 87 height 10
select select "collection"
click at [394, 149] on button "BASICS" at bounding box center [384, 148] width 87 height 9
click at [178, 162] on span "Add another condition" at bounding box center [183, 162] width 39 height 5
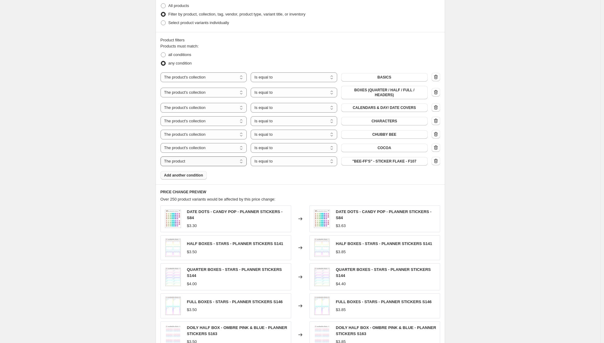
click at [245, 162] on select "The product The product's collection The product's tag The product's vendor The…" at bounding box center [204, 162] width 87 height 10
select select "collection"
click at [408, 161] on button "BASICS" at bounding box center [384, 161] width 87 height 9
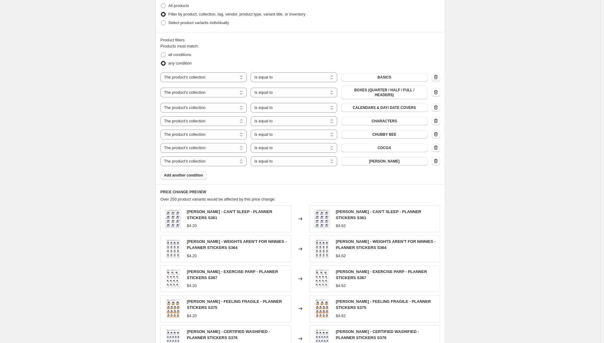
click at [182, 176] on span "Add another condition" at bounding box center [183, 175] width 39 height 5
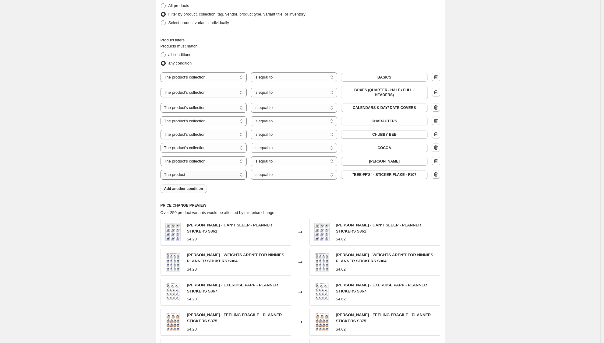
click at [244, 173] on select "The product The product's collection The product's tag The product's vendor The…" at bounding box center [204, 175] width 87 height 10
select select "collection"
click at [406, 175] on button "BASICS" at bounding box center [384, 175] width 87 height 9
click at [188, 192] on button "Add another condition" at bounding box center [184, 189] width 46 height 9
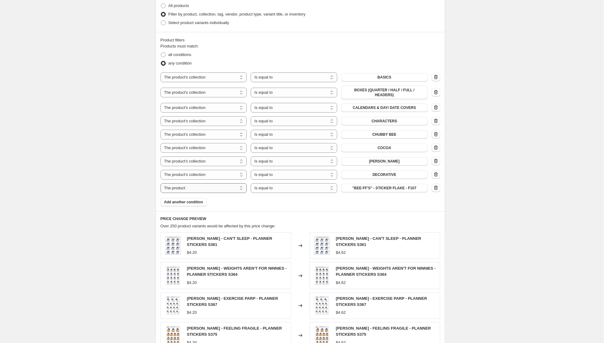
click at [243, 190] on select "The product The product's collection The product's tag The product's vendor The…" at bounding box center [204, 188] width 87 height 10
select select "collection"
click at [396, 189] on button "BASICS" at bounding box center [384, 188] width 87 height 9
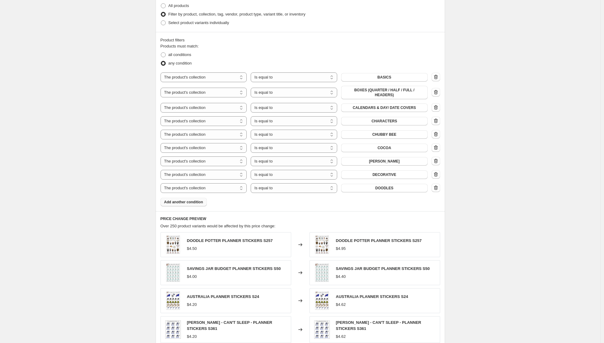
click at [194, 202] on span "Add another condition" at bounding box center [183, 202] width 39 height 5
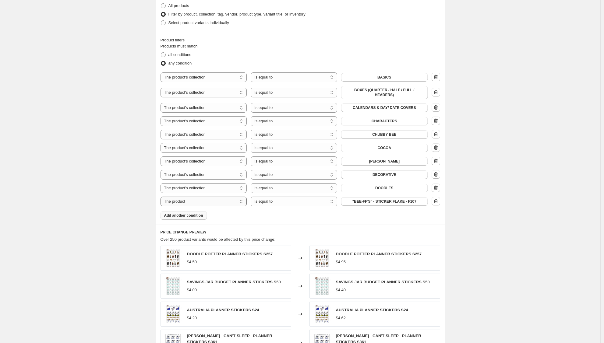
click at [243, 202] on select "The product The product's collection The product's tag The product's vendor The…" at bounding box center [204, 202] width 87 height 10
select select "collection"
click at [381, 203] on span "BASICS" at bounding box center [384, 201] width 14 height 5
click at [194, 217] on span "Add another condition" at bounding box center [183, 215] width 39 height 5
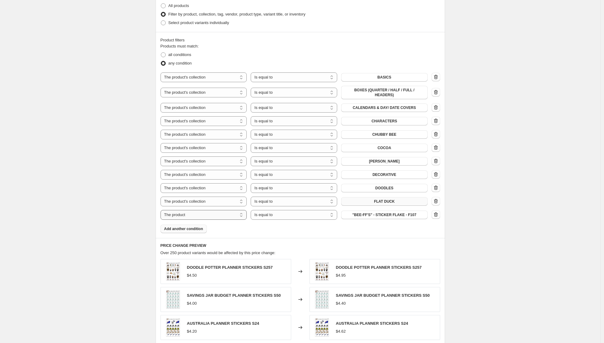
click at [244, 213] on select "The product The product's collection The product's tag The product's vendor The…" at bounding box center [204, 215] width 87 height 10
select select "collection"
click at [373, 216] on button "BASICS" at bounding box center [384, 215] width 87 height 9
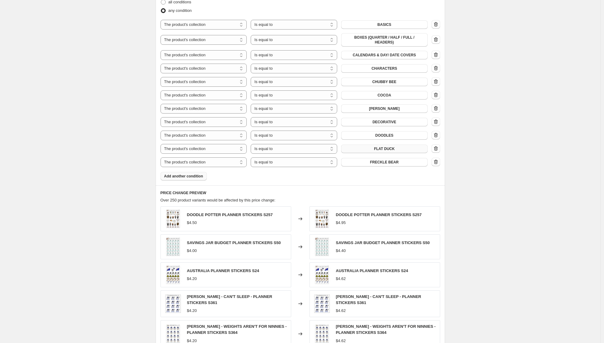
scroll to position [396, 0]
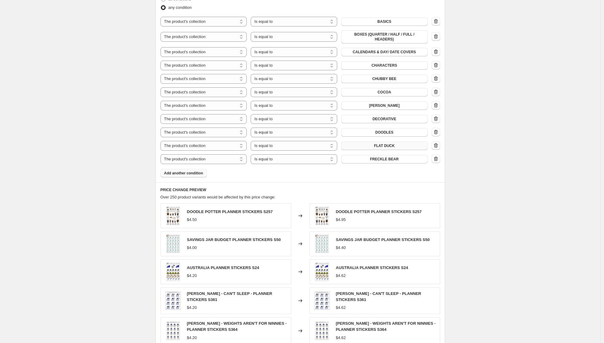
click at [195, 173] on span "Add another condition" at bounding box center [183, 173] width 39 height 5
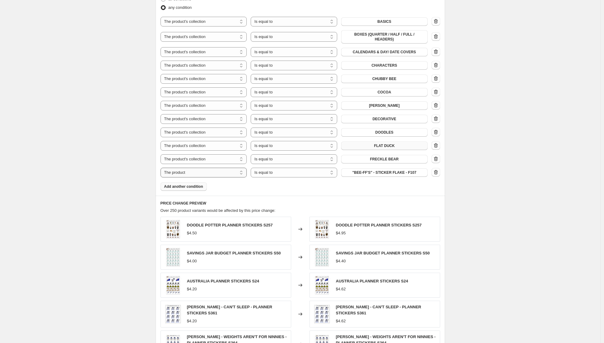
click at [244, 171] on select "The product The product's collection The product's tag The product's vendor The…" at bounding box center [204, 173] width 87 height 10
select select "collection"
click at [401, 174] on button "BASICS" at bounding box center [384, 172] width 87 height 9
click at [195, 183] on button "Add another condition" at bounding box center [184, 186] width 46 height 9
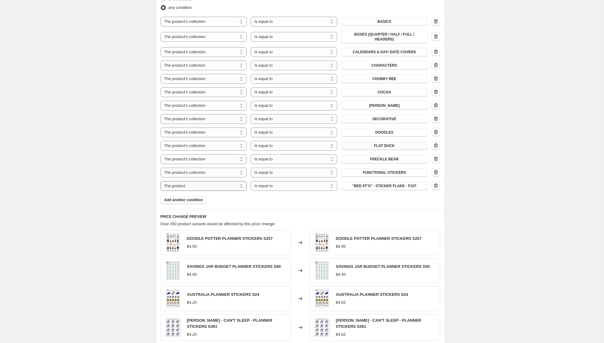
click at [246, 186] on select "The product The product's collection The product's tag The product's vendor The…" at bounding box center [204, 186] width 87 height 10
select select "collection"
click at [376, 187] on button "BASICS" at bounding box center [384, 186] width 87 height 9
click at [198, 201] on span "Add another condition" at bounding box center [183, 200] width 39 height 5
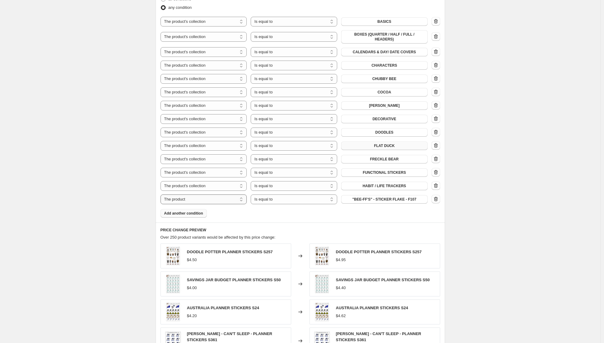
click at [243, 201] on select "The product The product's collection The product's tag The product's vendor The…" at bounding box center [204, 200] width 87 height 10
select select "collection"
click at [395, 200] on button "BASICS" at bounding box center [384, 199] width 87 height 9
click at [196, 212] on span "Add another condition" at bounding box center [183, 213] width 39 height 5
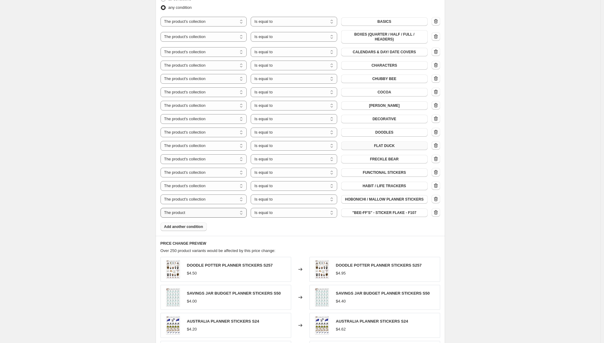
click at [244, 210] on select "The product The product's collection The product's tag The product's vendor The…" at bounding box center [204, 213] width 87 height 10
select select "collection"
click at [400, 212] on button "BASICS" at bounding box center [384, 213] width 87 height 9
click at [206, 228] on button "Add another condition" at bounding box center [184, 227] width 46 height 9
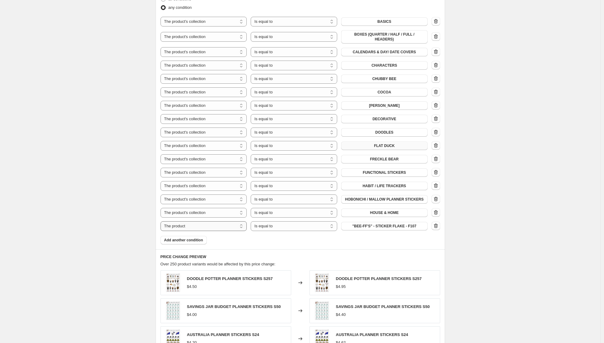
click at [244, 226] on select "The product The product's collection The product's tag The product's vendor The…" at bounding box center [204, 226] width 87 height 10
select select "collection"
click at [411, 225] on button "BASICS" at bounding box center [384, 226] width 87 height 9
click at [193, 240] on span "Add another condition" at bounding box center [183, 240] width 39 height 5
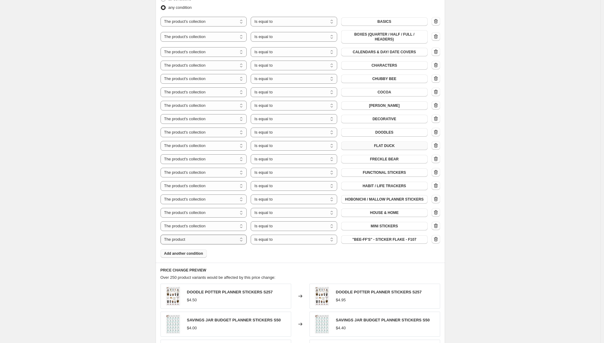
click at [243, 240] on select "The product The product's collection The product's tag The product's vendor The…" at bounding box center [204, 240] width 87 height 10
select select "collection"
click at [404, 239] on button "BASICS" at bounding box center [384, 239] width 87 height 9
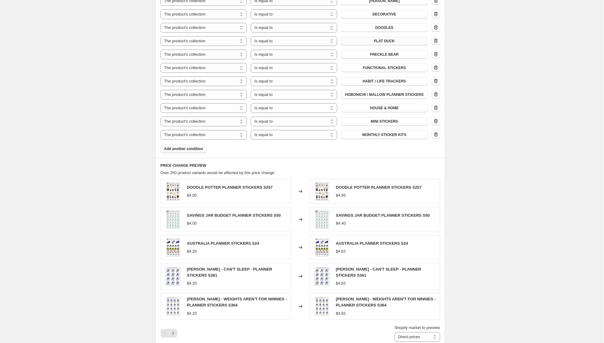
scroll to position [503, 0]
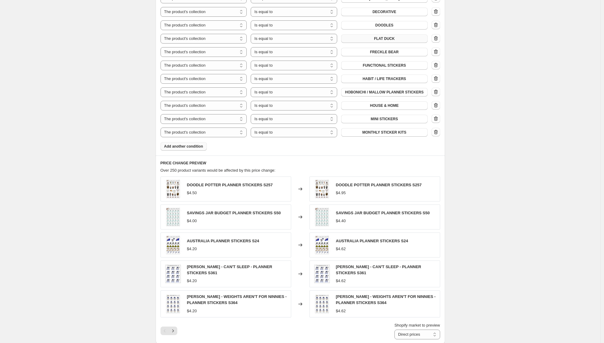
click at [183, 146] on span "Add another condition" at bounding box center [183, 146] width 39 height 5
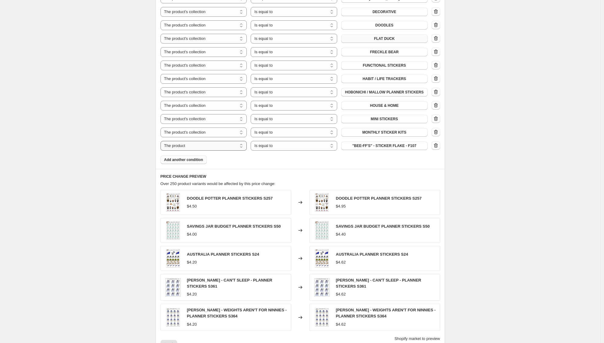
click at [245, 144] on select "The product The product's collection The product's tag The product's vendor The…" at bounding box center [204, 146] width 87 height 10
select select "collection"
click at [400, 147] on button "BASICS" at bounding box center [384, 146] width 87 height 9
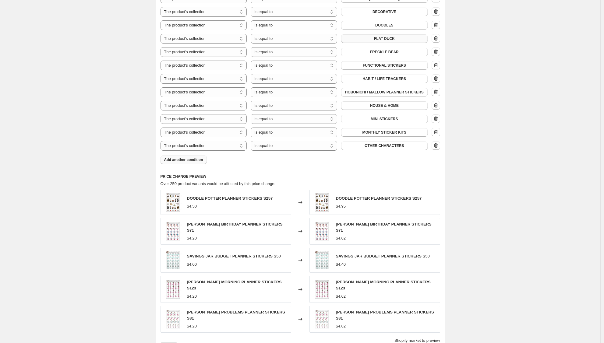
click at [191, 160] on span "Add another condition" at bounding box center [183, 159] width 39 height 5
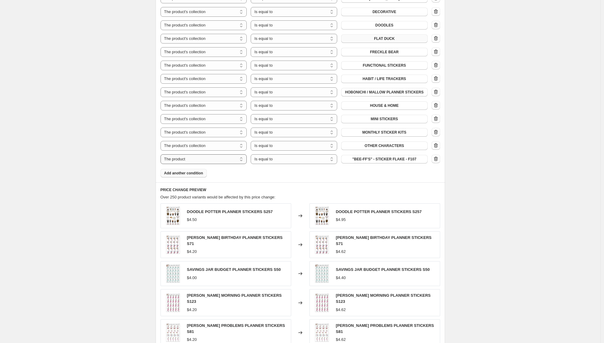
click at [247, 160] on select "The product The product's collection The product's tag The product's vendor The…" at bounding box center [204, 159] width 87 height 10
select select "collection"
click at [391, 160] on span "BASICS" at bounding box center [384, 159] width 14 height 5
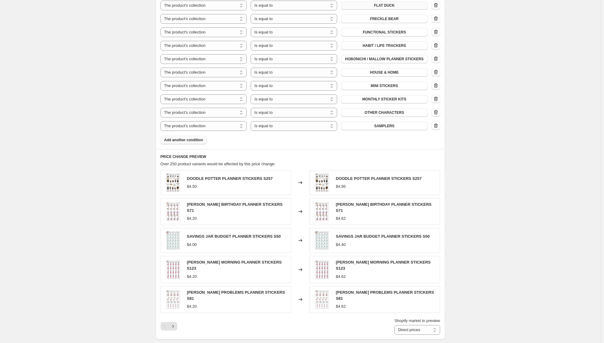
scroll to position [546, 0]
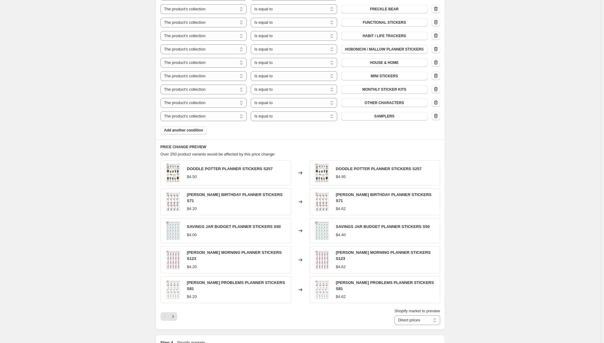
click at [196, 131] on span "Add another condition" at bounding box center [183, 130] width 39 height 5
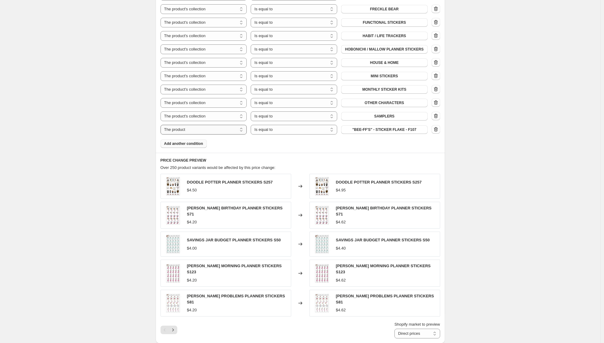
click at [244, 130] on select "The product The product's collection The product's tag The product's vendor The…" at bounding box center [204, 130] width 87 height 10
select select "collection"
click at [398, 131] on button "BASICS" at bounding box center [384, 129] width 87 height 9
click at [189, 143] on span "Add another condition" at bounding box center [183, 143] width 39 height 5
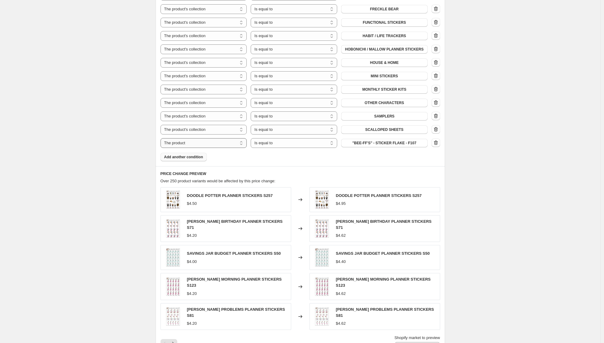
click at [243, 143] on select "The product The product's collection The product's tag The product's vendor The…" at bounding box center [204, 143] width 87 height 10
select select "collection"
click at [403, 143] on button "BASICS" at bounding box center [384, 143] width 87 height 9
click at [192, 156] on span "Add another condition" at bounding box center [183, 157] width 39 height 5
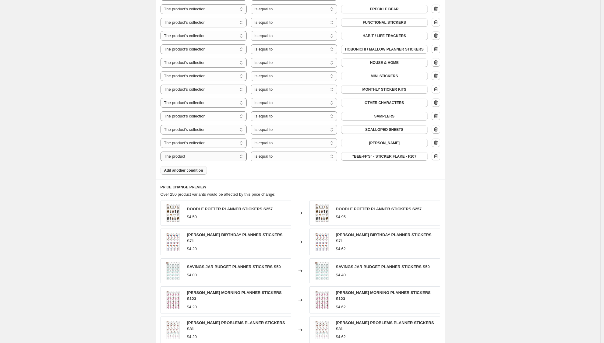
click at [244, 157] on select "The product The product's collection The product's tag The product's vendor The…" at bounding box center [204, 157] width 87 height 10
select select "collection"
click at [370, 156] on button "BASICS" at bounding box center [384, 156] width 87 height 9
click at [200, 171] on span "Add another condition" at bounding box center [183, 170] width 39 height 5
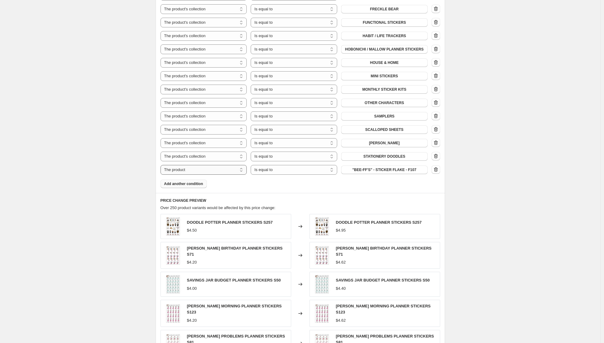
click at [245, 170] on select "The product The product's collection The product's tag The product's vendor The…" at bounding box center [204, 170] width 87 height 10
select select "collection"
click at [391, 169] on span "BASICS" at bounding box center [384, 170] width 14 height 5
click at [191, 184] on span "Add another condition" at bounding box center [183, 184] width 39 height 5
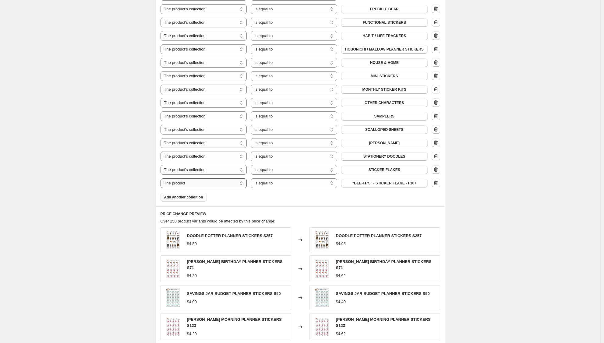
click at [244, 184] on select "The product The product's collection The product's tag The product's vendor The…" at bounding box center [204, 183] width 87 height 10
select select "collection"
click at [391, 184] on span "BASICS" at bounding box center [384, 183] width 14 height 5
click at [171, 197] on span "Add another condition" at bounding box center [183, 197] width 39 height 5
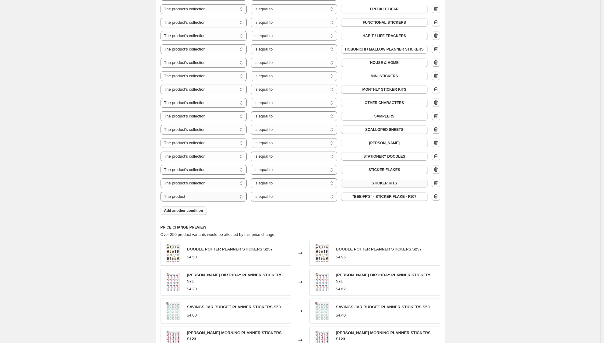
click at [246, 196] on select "The product The product's collection The product's tag The product's vendor The…" at bounding box center [204, 197] width 87 height 10
select select "collection"
click at [391, 195] on span "BASICS" at bounding box center [384, 196] width 14 height 5
click at [193, 207] on button "Add another condition" at bounding box center [184, 211] width 46 height 9
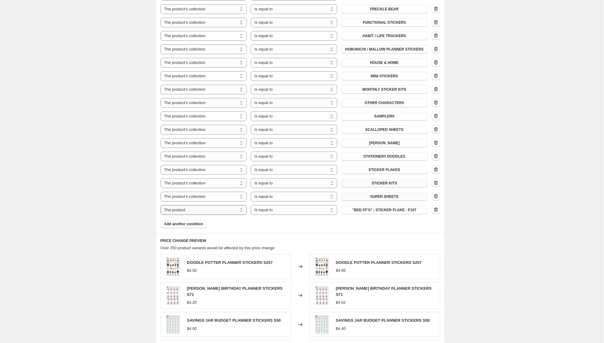
click at [242, 210] on select "The product The product's collection The product's tag The product's vendor The…" at bounding box center [204, 210] width 87 height 10
select select "collection"
click at [400, 209] on button "BASICS" at bounding box center [384, 210] width 87 height 9
click at [203, 222] on span "Add another condition" at bounding box center [183, 224] width 39 height 5
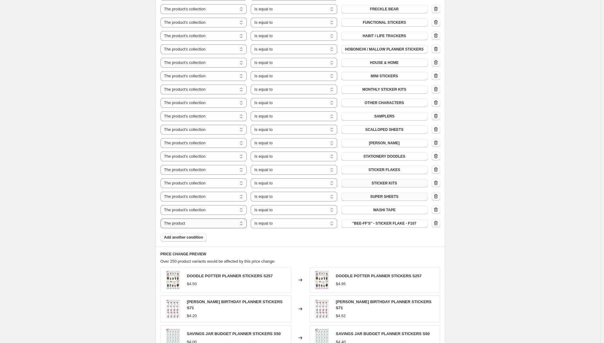
click at [242, 223] on select "The product The product's collection The product's tag The product's vendor The…" at bounding box center [204, 224] width 87 height 10
select select "collection"
click at [369, 224] on button "BASICS" at bounding box center [384, 223] width 87 height 9
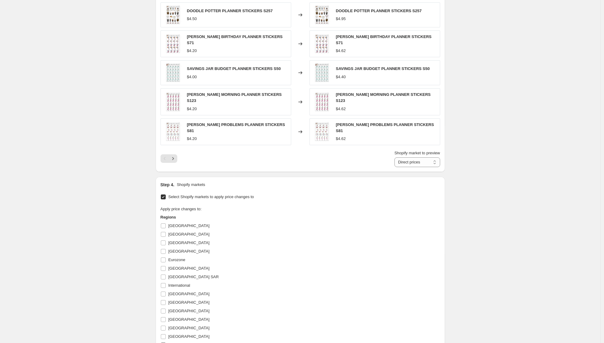
scroll to position [807, 0]
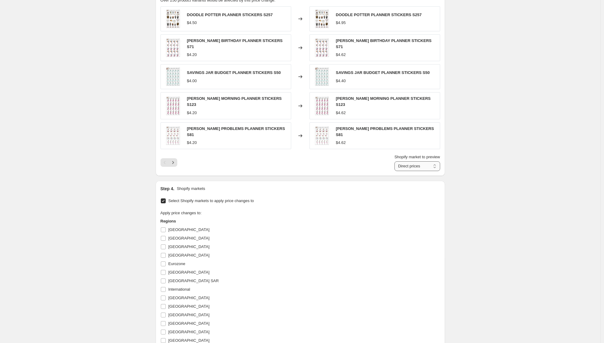
click at [438, 161] on select "Direct prices United States" at bounding box center [417, 166] width 46 height 10
select select "1881833495"
click at [394, 161] on select "Direct prices United States" at bounding box center [417, 166] width 46 height 10
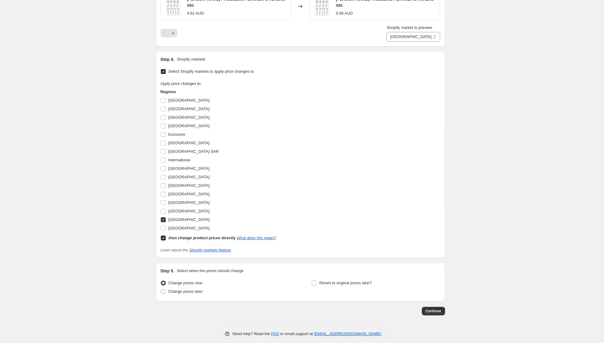
scroll to position [940, 0]
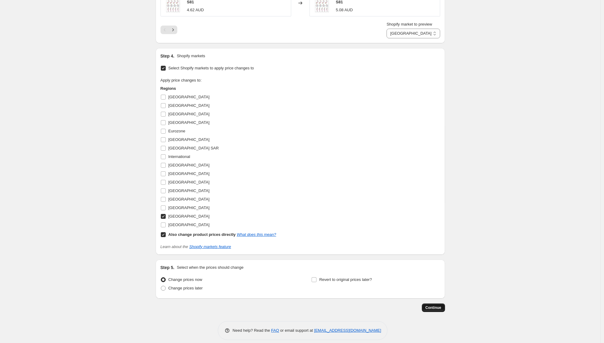
click at [440, 305] on span "Continue" at bounding box center [434, 307] width 16 height 5
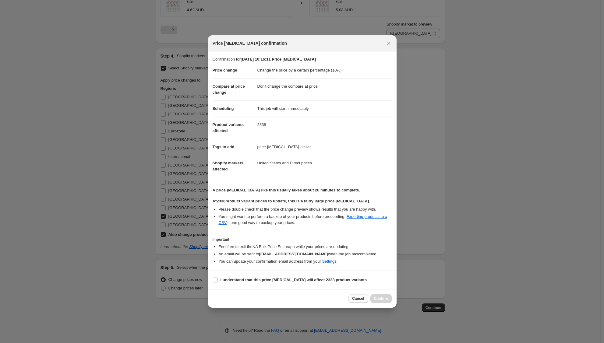
click at [356, 298] on span "Cancel" at bounding box center [358, 298] width 12 height 5
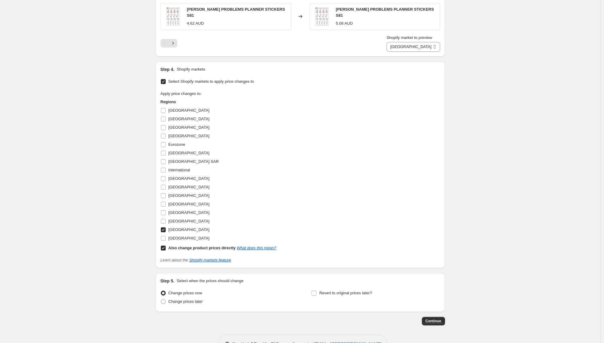
scroll to position [927, 0]
click at [270, 245] on link "What does this mean?" at bounding box center [256, 247] width 39 height 5
click at [227, 258] on link "Shopify markets feature" at bounding box center [210, 260] width 42 height 5
click at [439, 319] on span "Continue" at bounding box center [434, 321] width 16 height 5
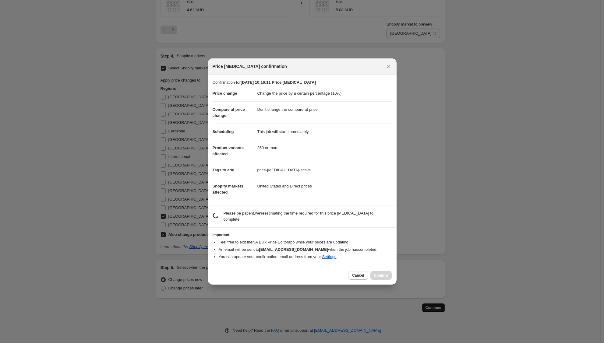
scroll to position [0, 0]
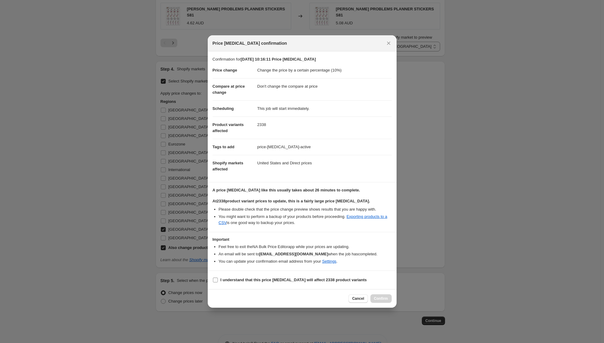
click at [321, 281] on b "I understand that this price change job will affect 2338 product variants" at bounding box center [294, 280] width 147 height 5
click at [218, 281] on input "I understand that this price change job will affect 2338 product variants" at bounding box center [215, 280] width 5 height 5
checkbox input "true"
click at [381, 299] on span "Confirm" at bounding box center [381, 298] width 14 height 5
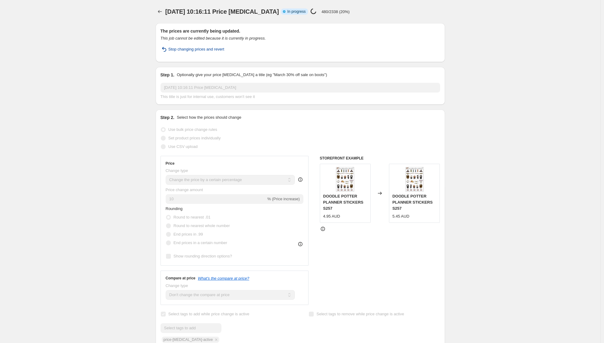
click at [217, 49] on span "Stop changing prices and revert" at bounding box center [196, 49] width 56 height 6
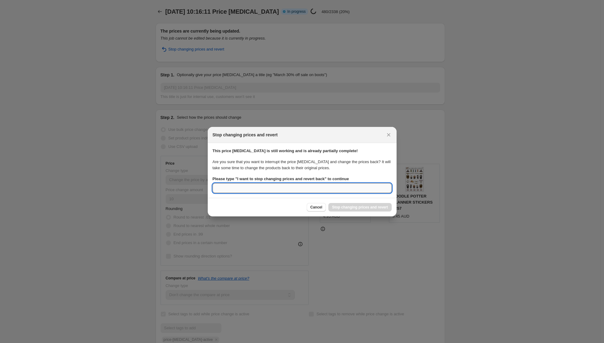
click at [338, 190] on input "Please type " I want to stop changing prices and revert back " to continue" at bounding box center [302, 188] width 179 height 10
type input "i"
type input "I want to stop changing prices and revert back"
click at [360, 209] on span "Stop changing prices and revert" at bounding box center [360, 207] width 56 height 5
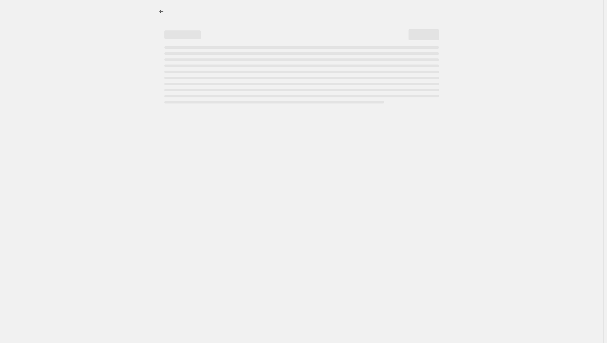
select select "percentage"
select select "no_change"
select select "collection"
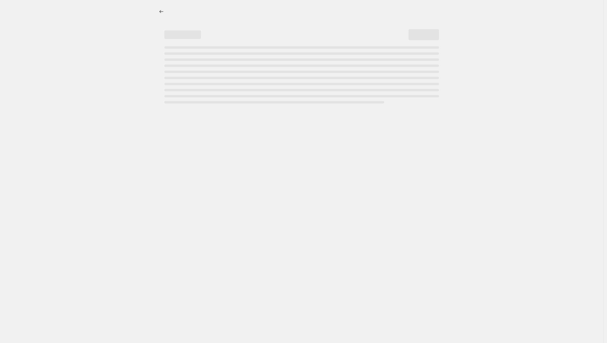
select select "collection"
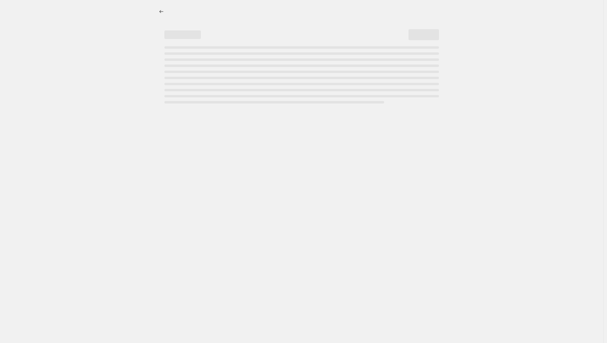
select select "collection"
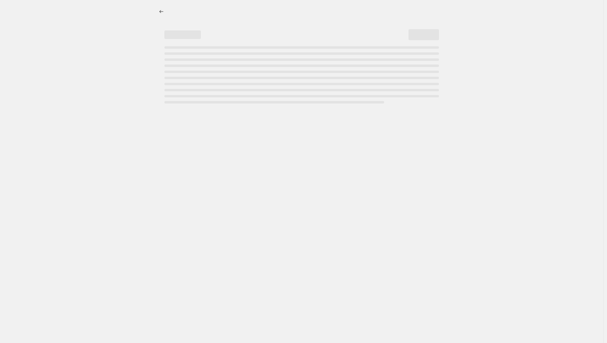
select select "collection"
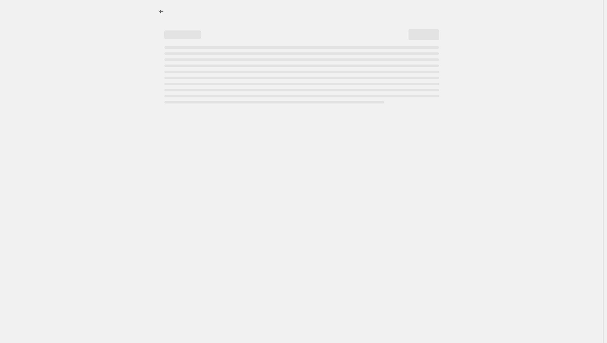
select select "collection"
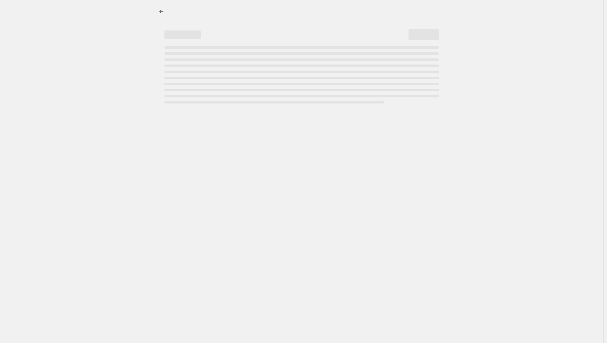
select select "collection"
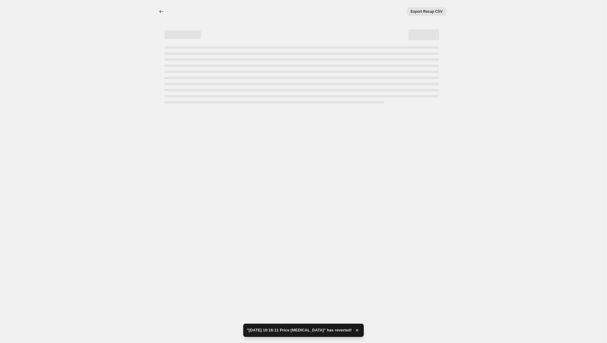
select select "percentage"
select select "no_change"
select select "collection"
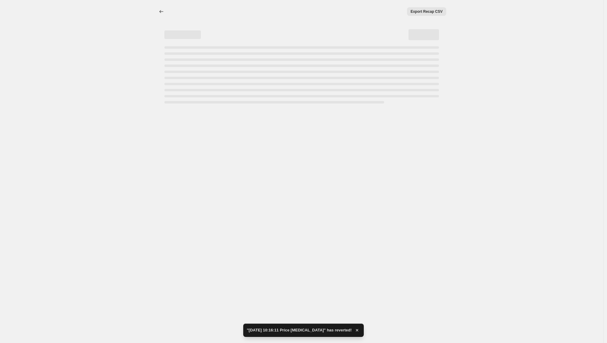
select select "collection"
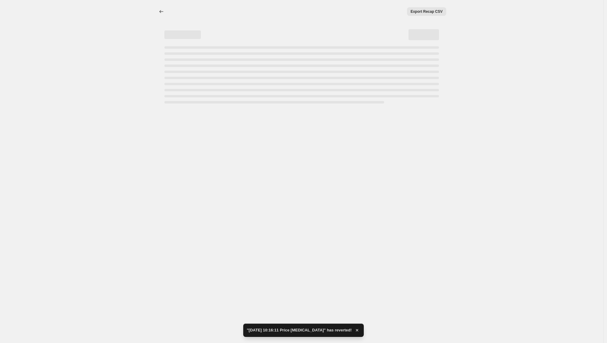
select select "collection"
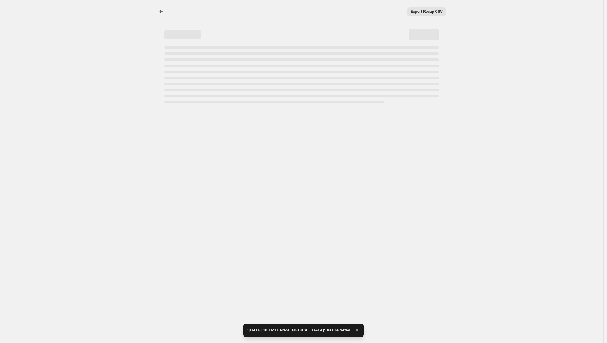
select select "collection"
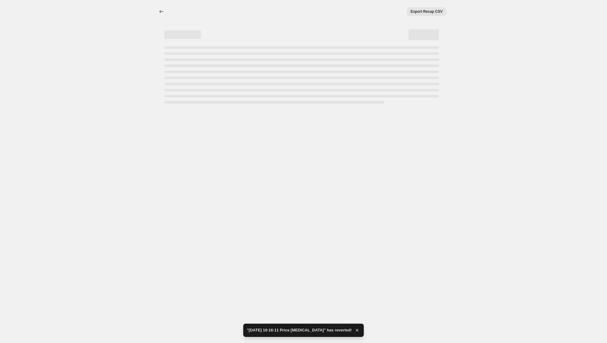
select select "collection"
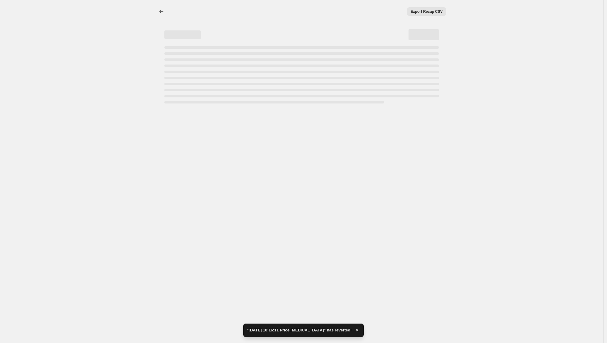
select select "collection"
